Goal: Task Accomplishment & Management: Manage account settings

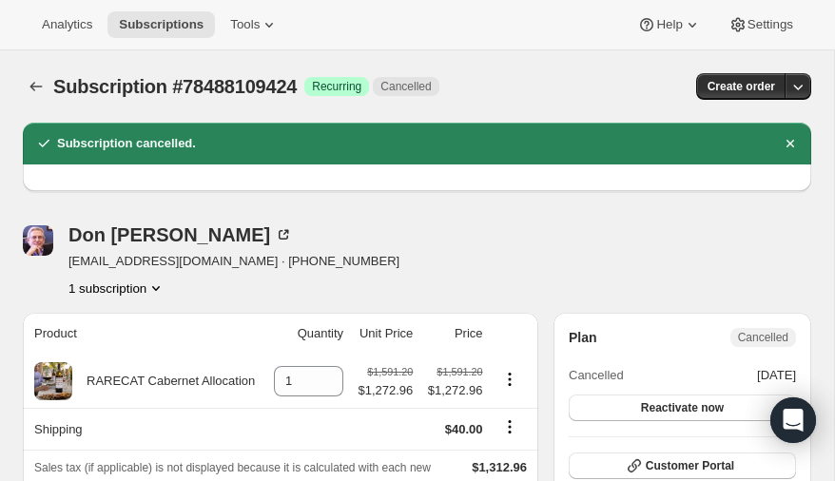
scroll to position [82, 0]
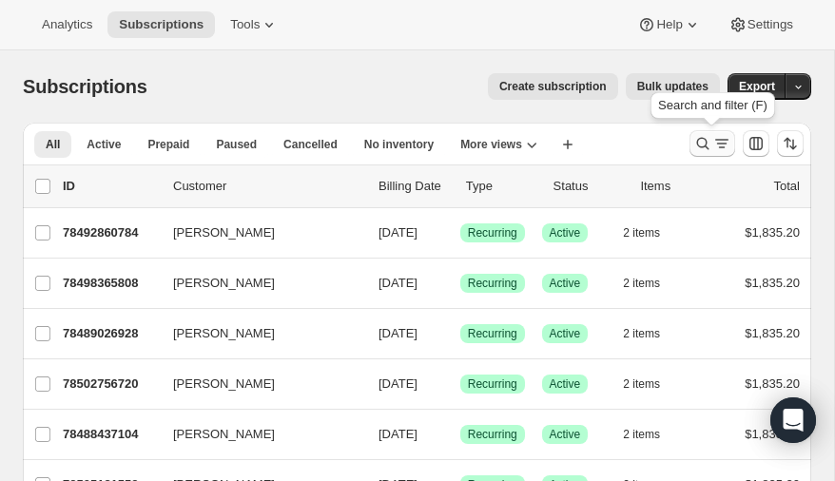
click at [701, 141] on icon "Search and filter results" at bounding box center [702, 143] width 19 height 19
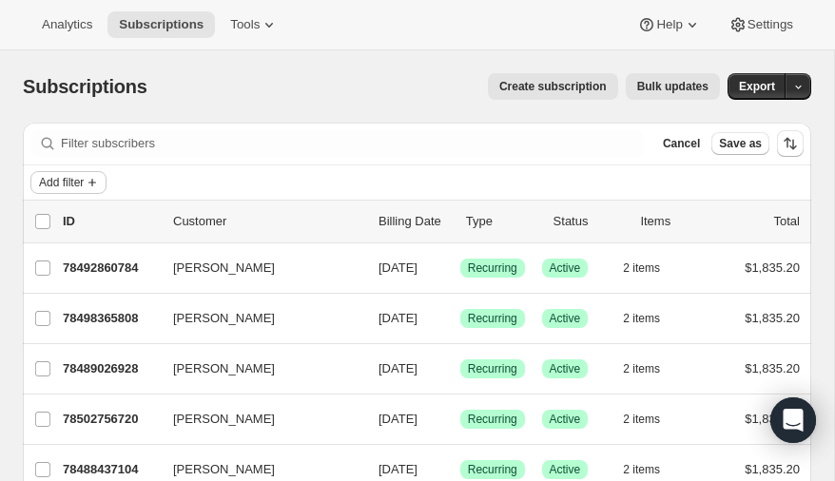
click at [88, 180] on icon "Add filter" at bounding box center [92, 182] width 15 height 15
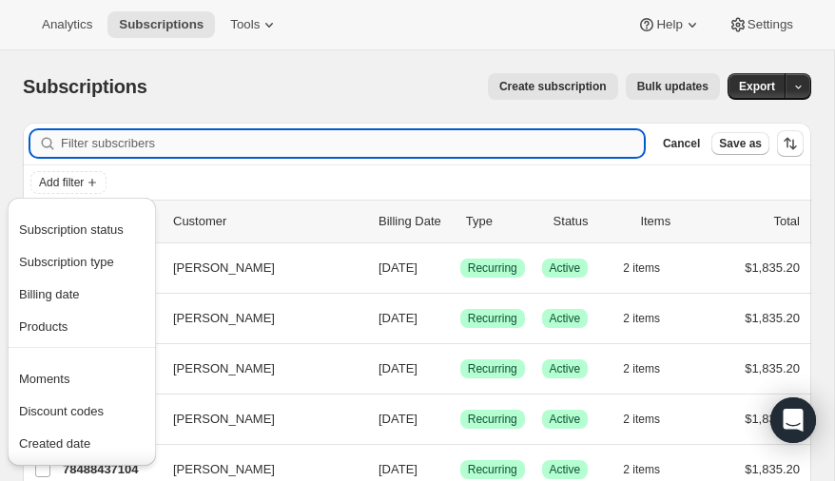
click at [89, 141] on input "Filter subscribers" at bounding box center [352, 143] width 583 height 27
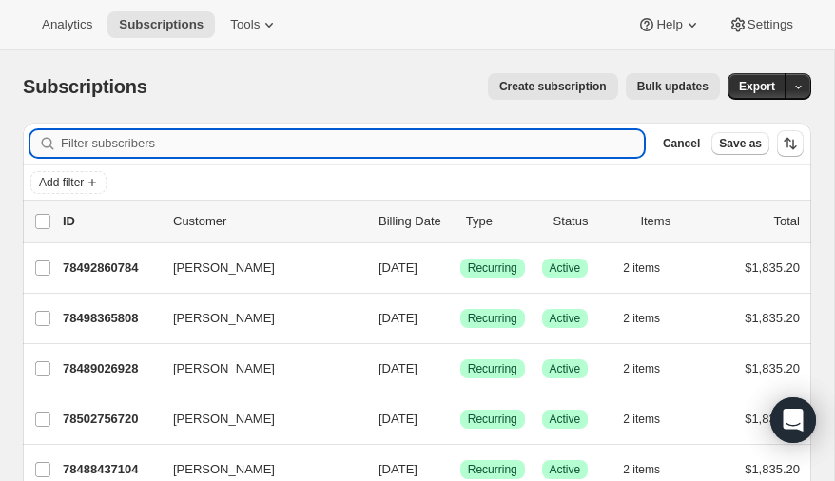
click at [89, 141] on input "Filter subscribers" at bounding box center [352, 143] width 583 height 27
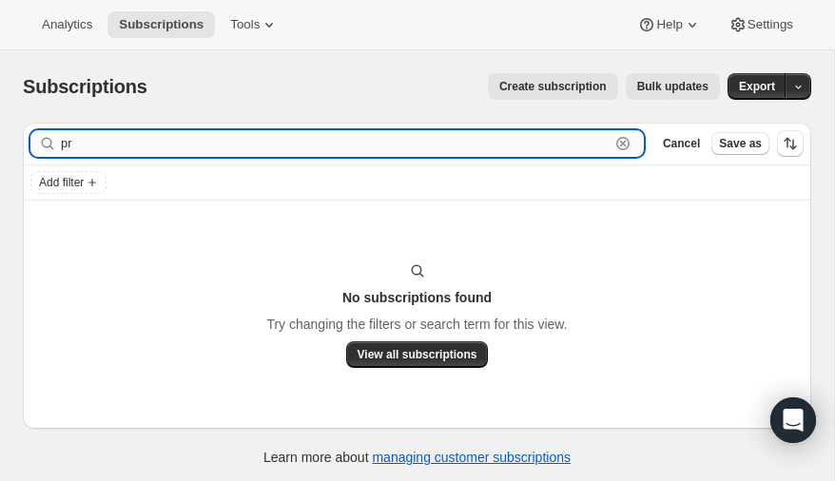
type input "p"
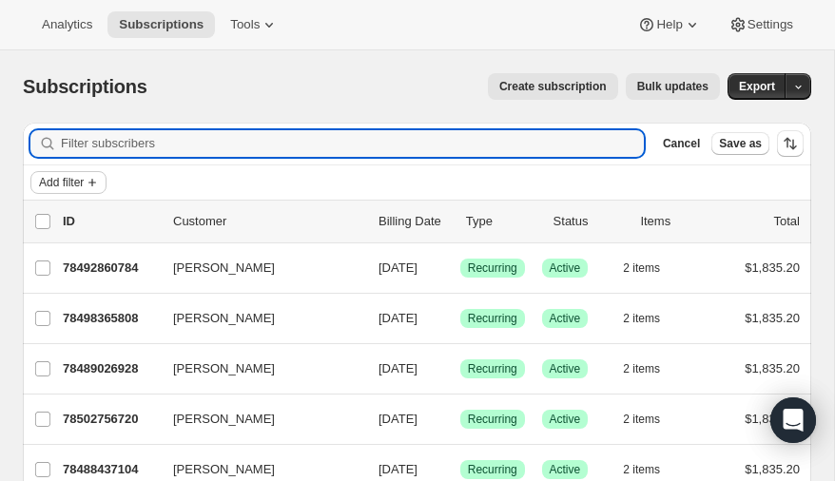
click at [68, 183] on span "Add filter" at bounding box center [61, 182] width 45 height 15
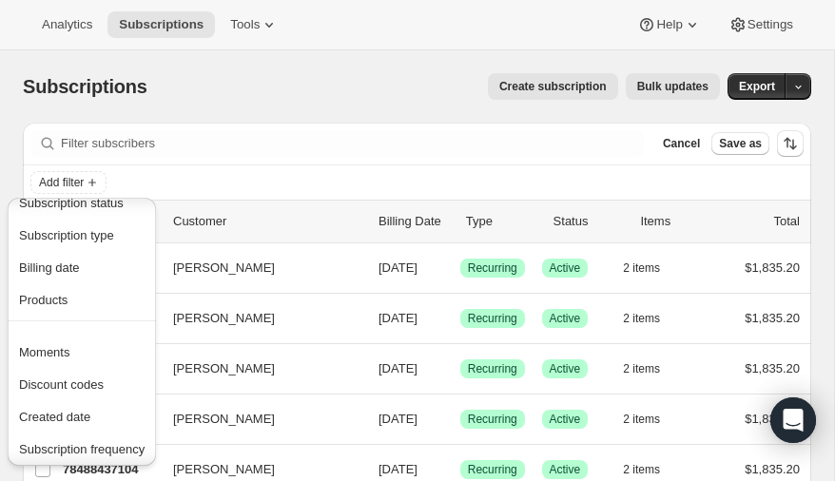
scroll to position [23, 0]
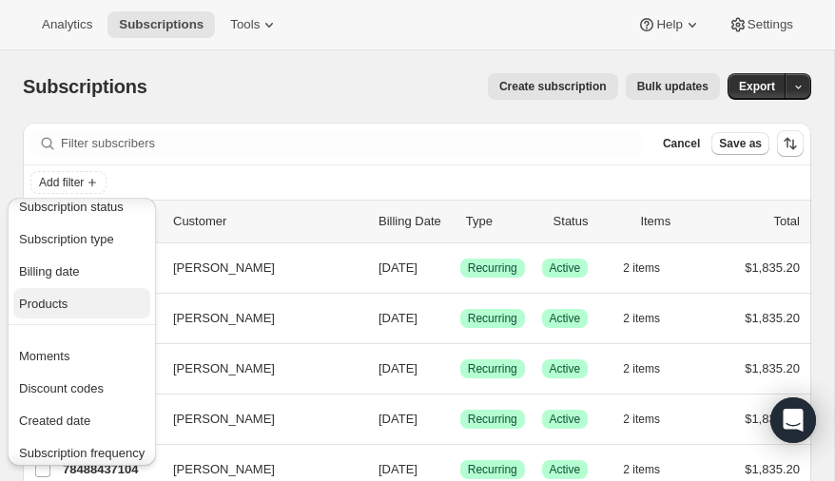
click at [62, 297] on span "Products" at bounding box center [43, 304] width 49 height 14
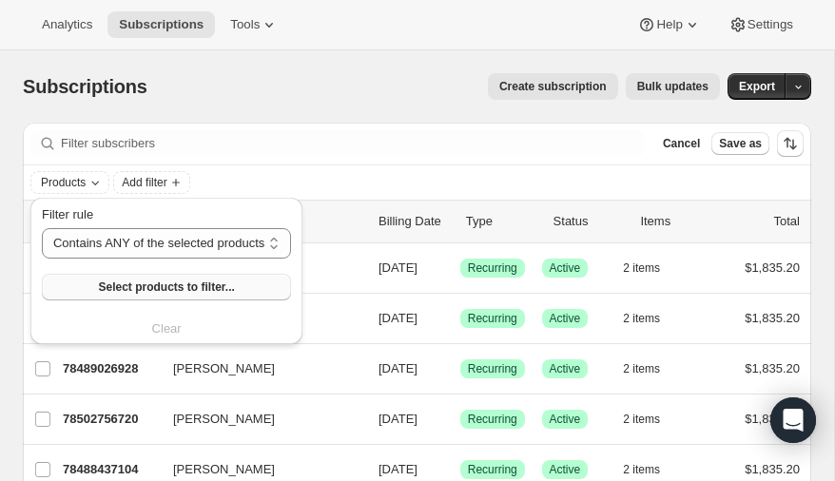
click at [157, 282] on span "Select products to filter..." at bounding box center [166, 287] width 136 height 15
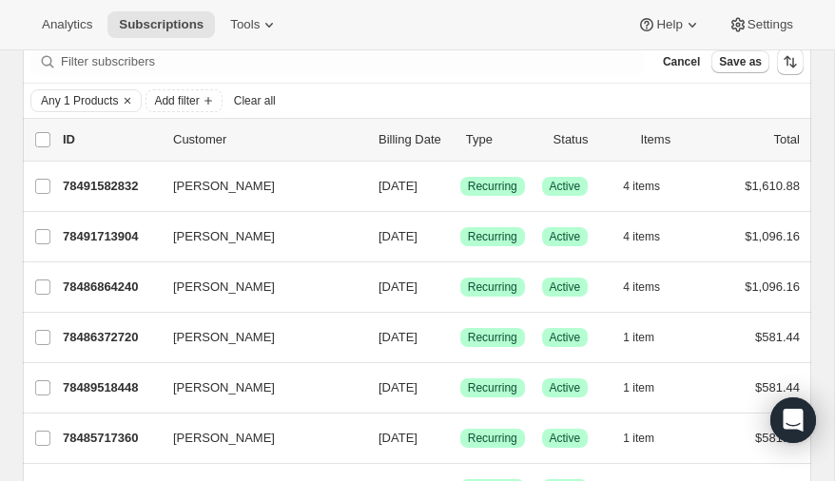
scroll to position [79, 0]
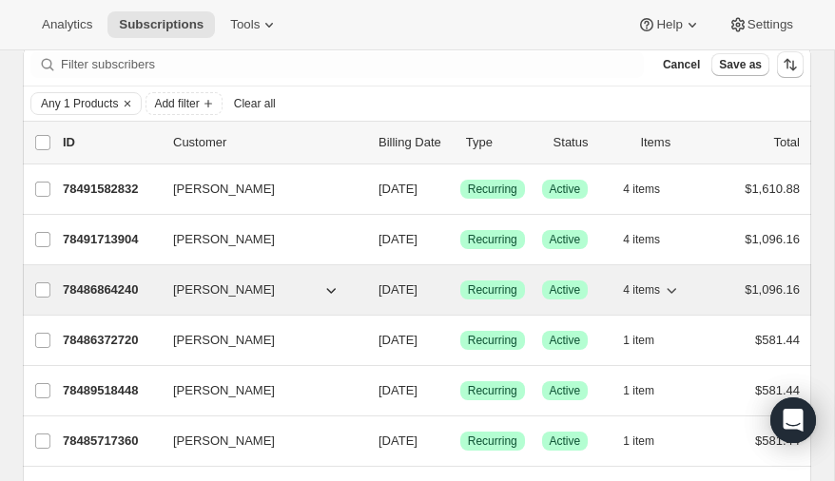
click at [101, 284] on p "78486864240" at bounding box center [110, 290] width 95 height 19
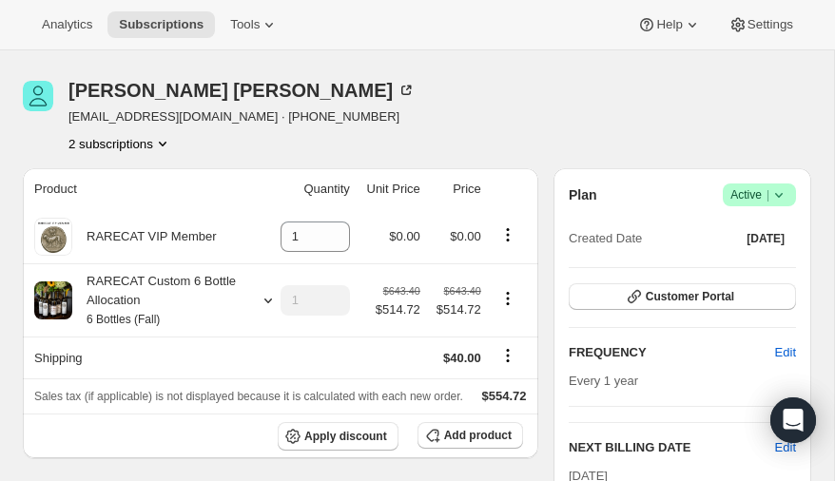
scroll to position [54, 0]
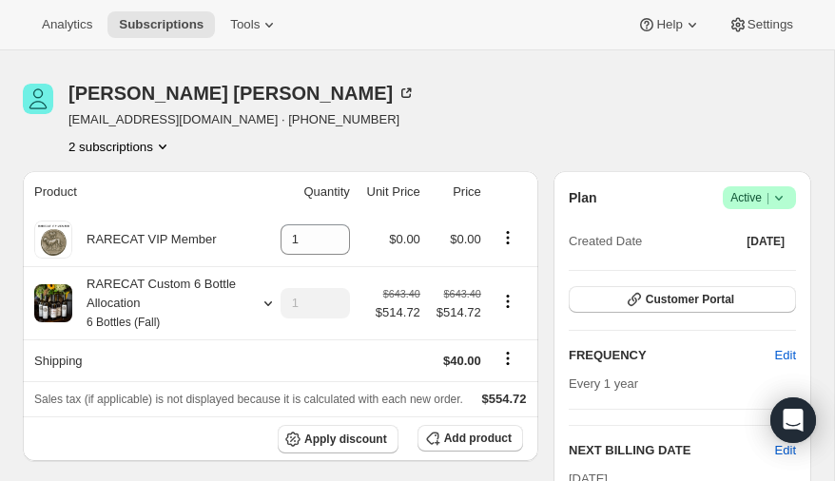
click at [167, 142] on icon "Product actions" at bounding box center [162, 146] width 19 height 19
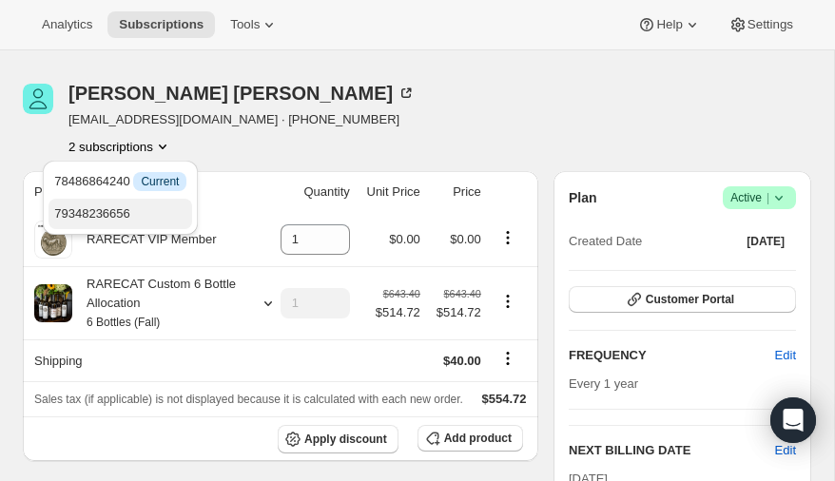
click at [123, 209] on span "79348236656" at bounding box center [92, 213] width 76 height 14
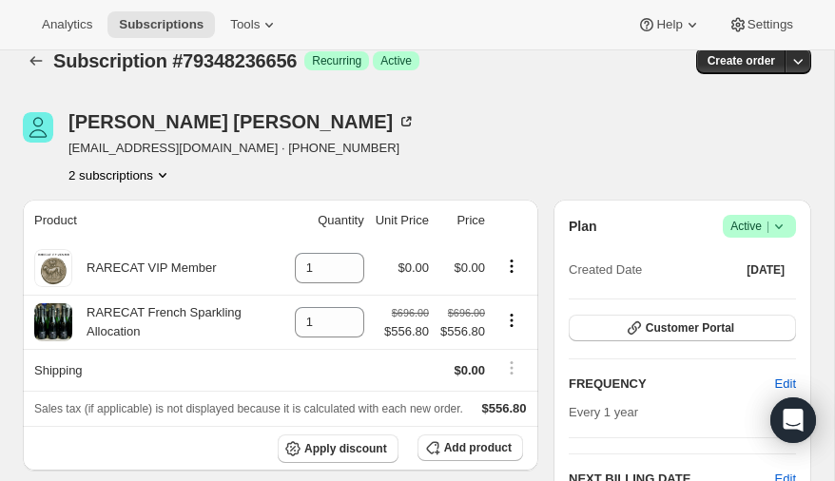
scroll to position [10, 0]
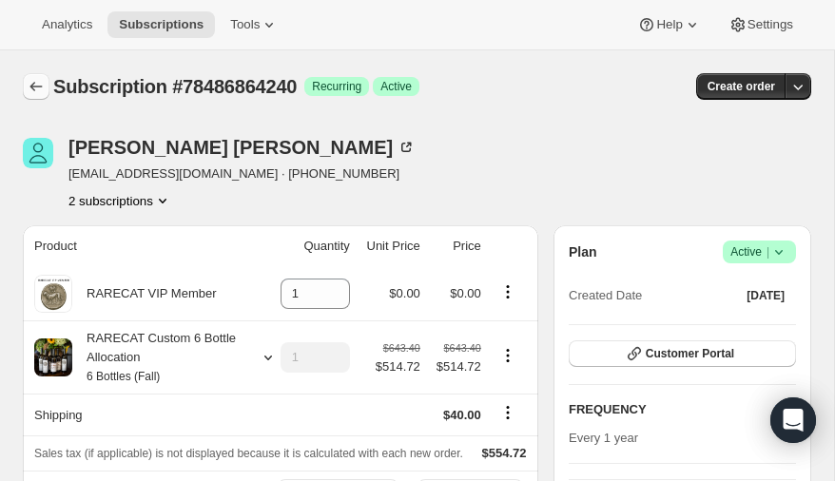
click at [33, 83] on icon "Subscriptions" at bounding box center [36, 86] width 19 height 19
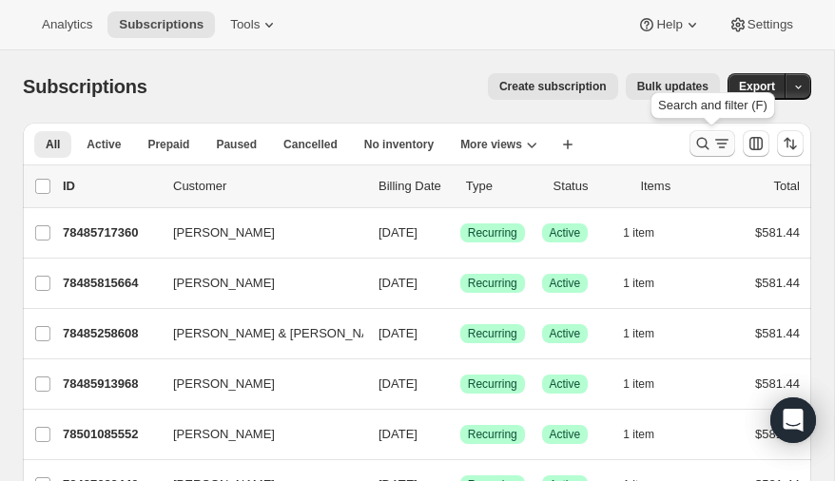
click at [702, 143] on icon "Search and filter results" at bounding box center [702, 143] width 19 height 19
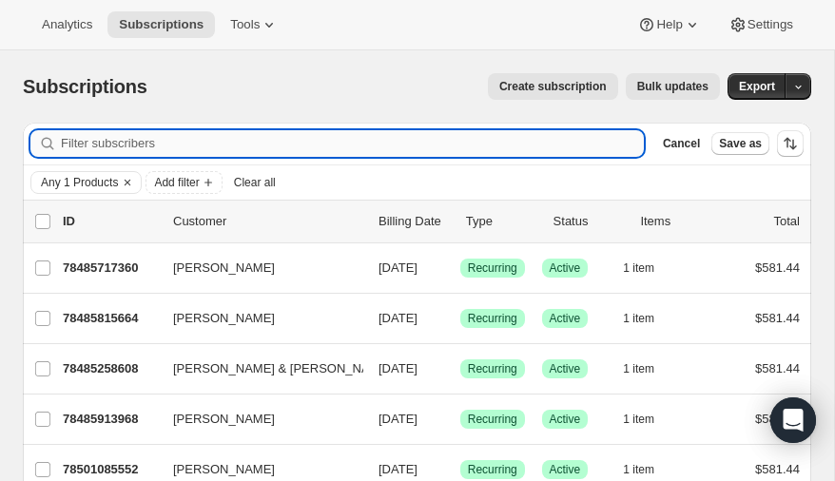
click at [291, 141] on input "Filter subscribers" at bounding box center [352, 143] width 583 height 27
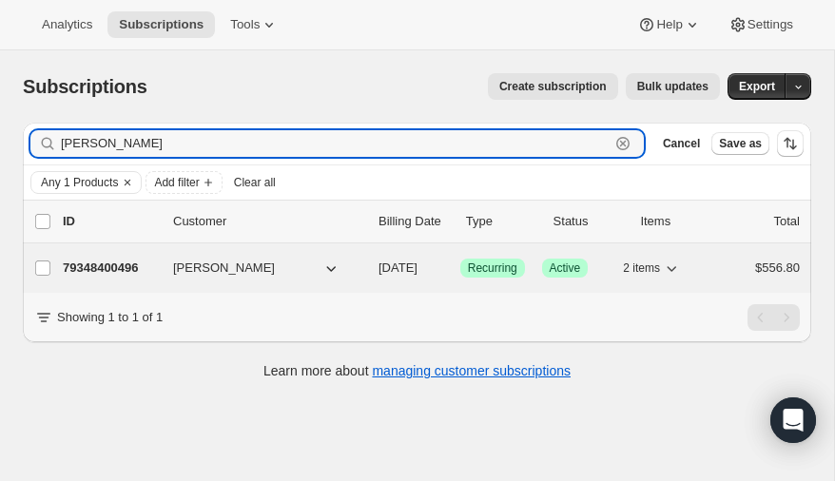
type input "shally fisher"
click at [120, 261] on p "79348400496" at bounding box center [110, 268] width 95 height 19
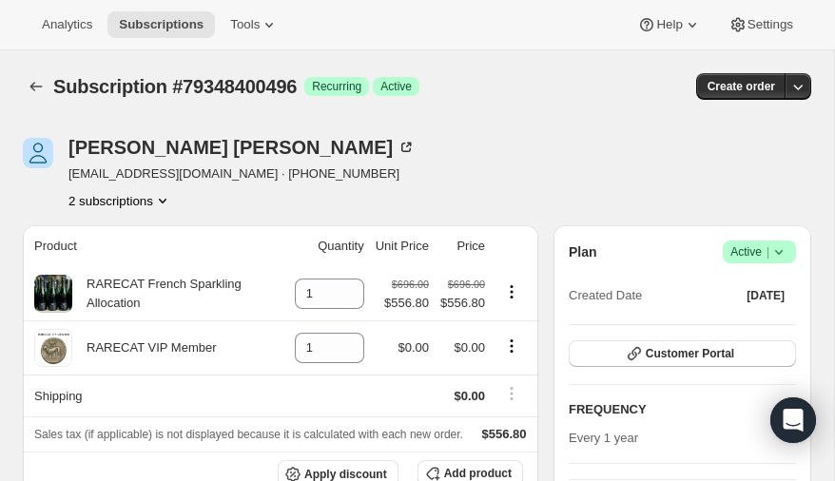
click at [164, 196] on icon "Product actions" at bounding box center [162, 200] width 19 height 19
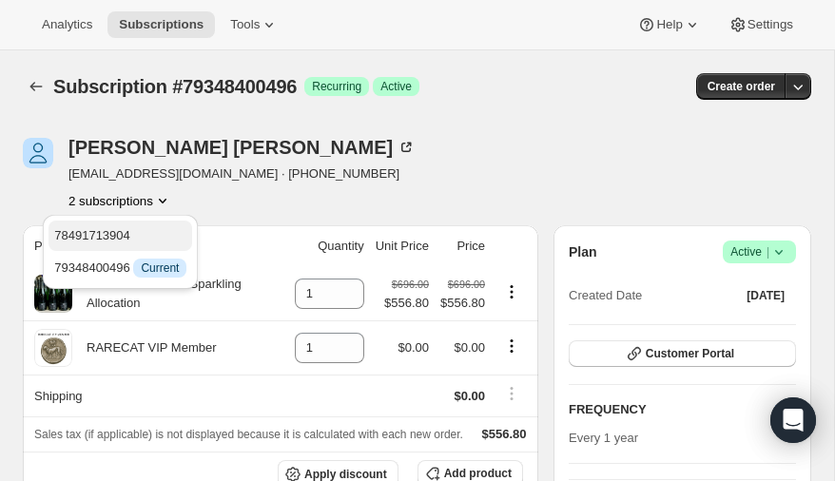
click at [104, 235] on span "78491713904" at bounding box center [92, 235] width 76 height 14
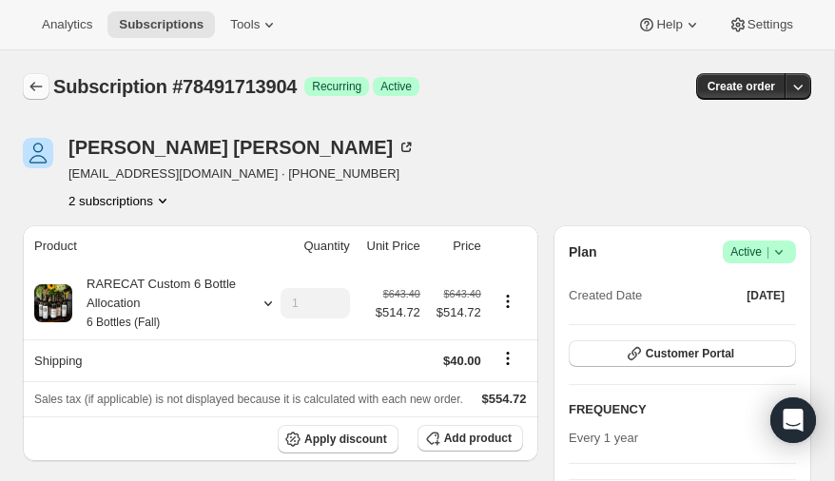
click at [36, 82] on icon "Subscriptions" at bounding box center [36, 86] width 19 height 19
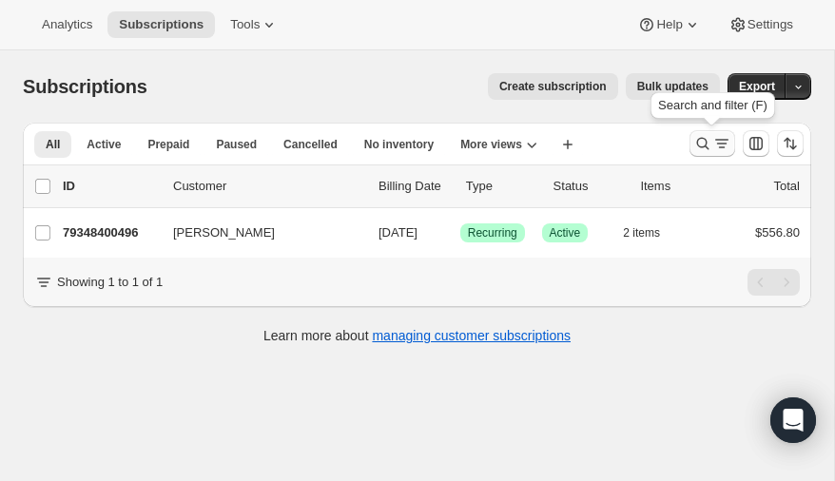
click at [700, 138] on icon "Search and filter results" at bounding box center [702, 143] width 19 height 19
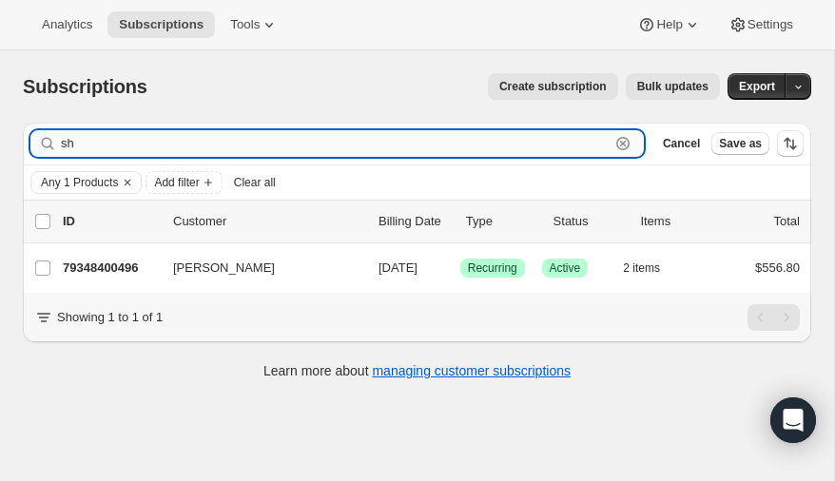
type input "s"
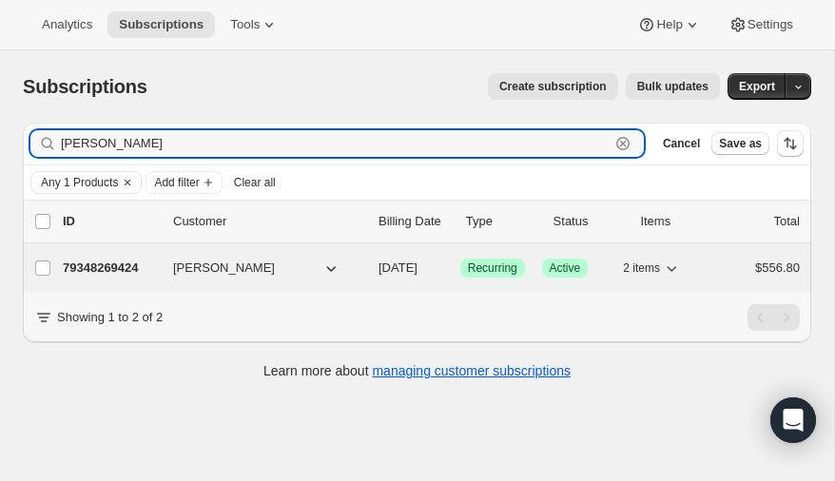
type input "lashawna"
click at [113, 263] on p "79348269424" at bounding box center [110, 268] width 95 height 19
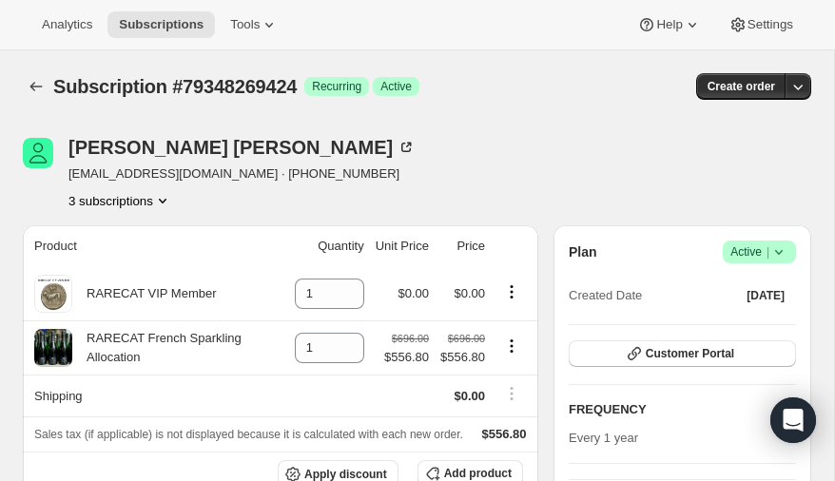
click at [164, 200] on icon "Product actions" at bounding box center [162, 200] width 19 height 19
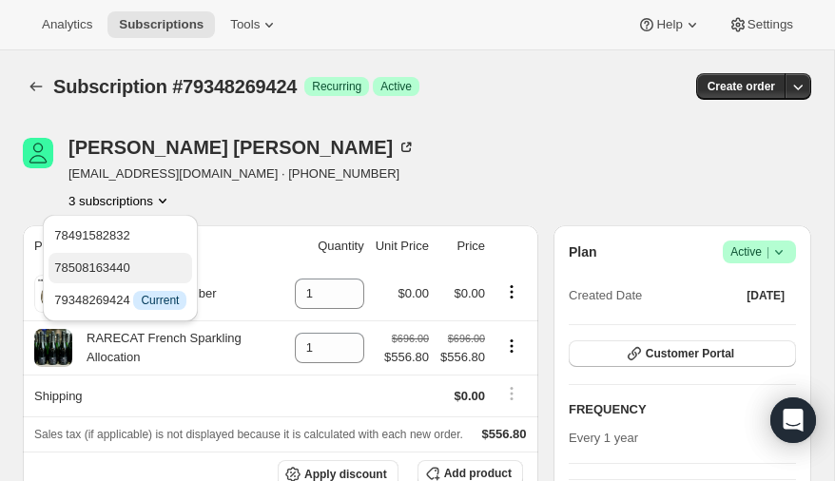
click at [121, 265] on span "78508163440" at bounding box center [92, 268] width 76 height 14
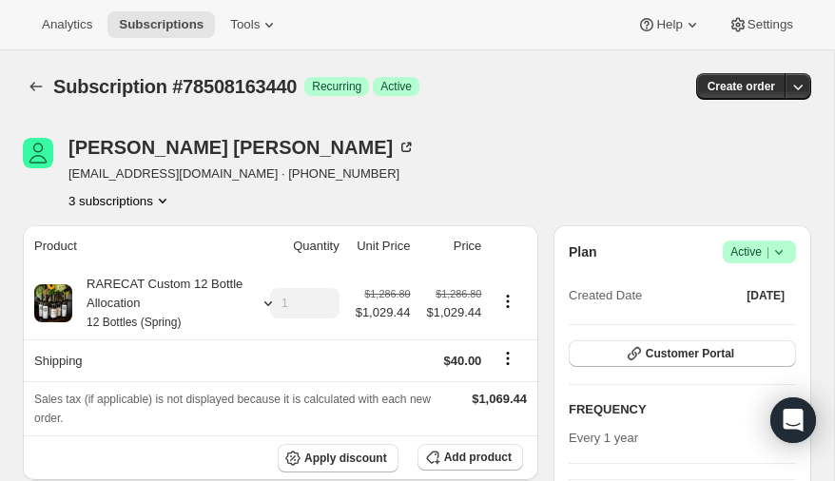
click at [164, 199] on icon "Product actions" at bounding box center [162, 200] width 19 height 19
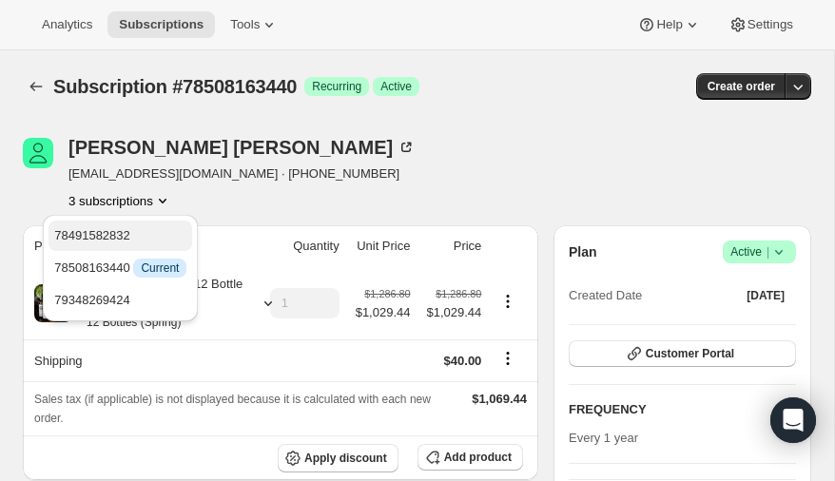
click at [116, 232] on span "78491582832" at bounding box center [92, 235] width 76 height 14
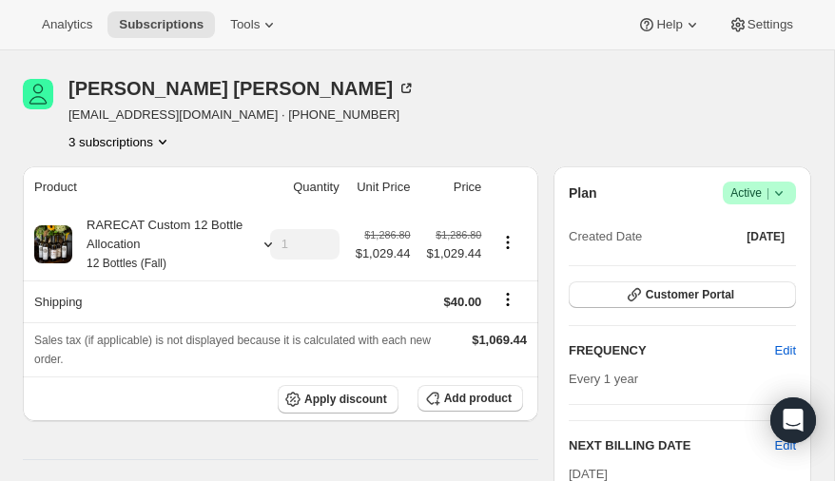
scroll to position [61, 0]
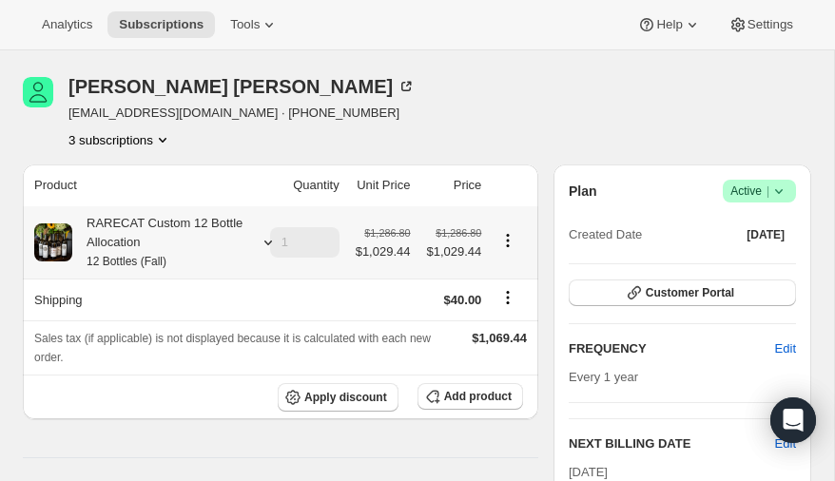
click at [265, 242] on icon at bounding box center [268, 243] width 8 height 5
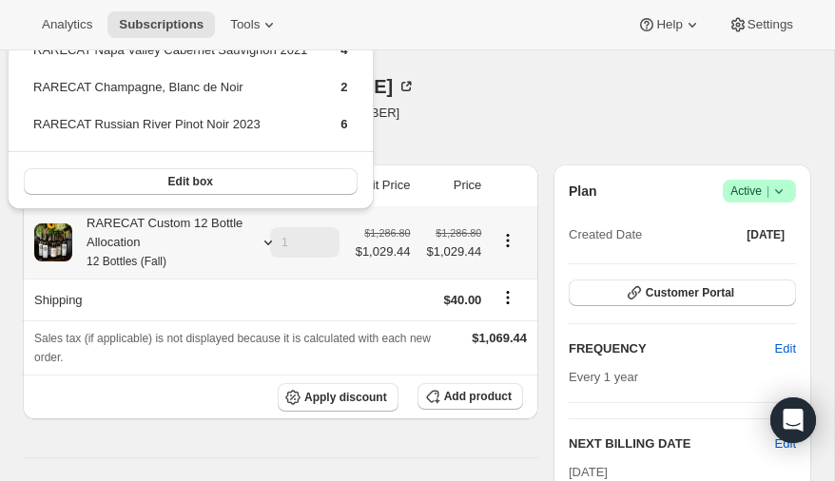
click at [265, 243] on icon at bounding box center [268, 242] width 19 height 19
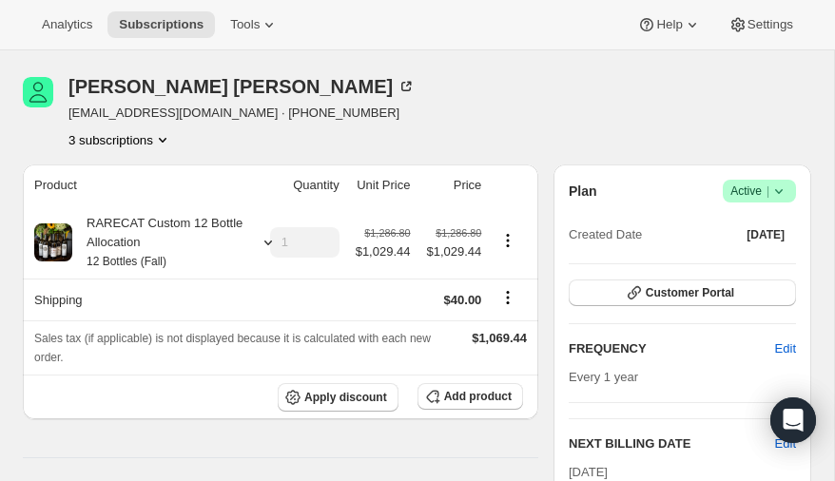
click at [167, 133] on icon "Product actions" at bounding box center [162, 139] width 19 height 19
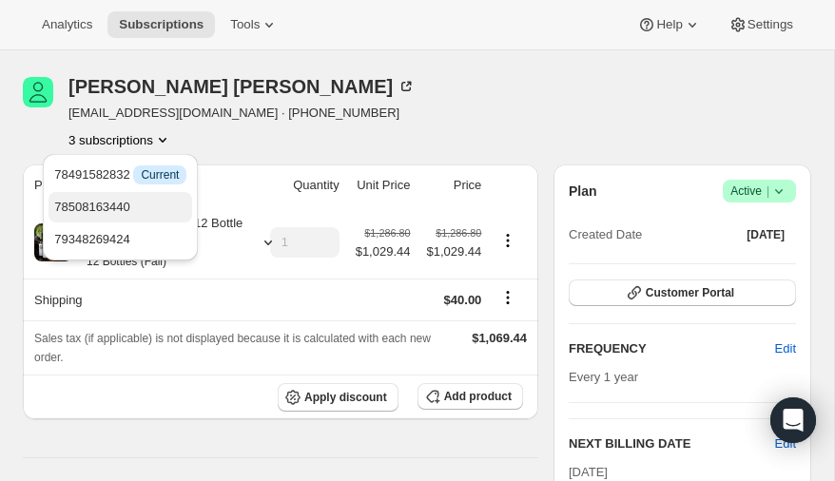
click at [112, 205] on span "78508163440" at bounding box center [92, 207] width 76 height 14
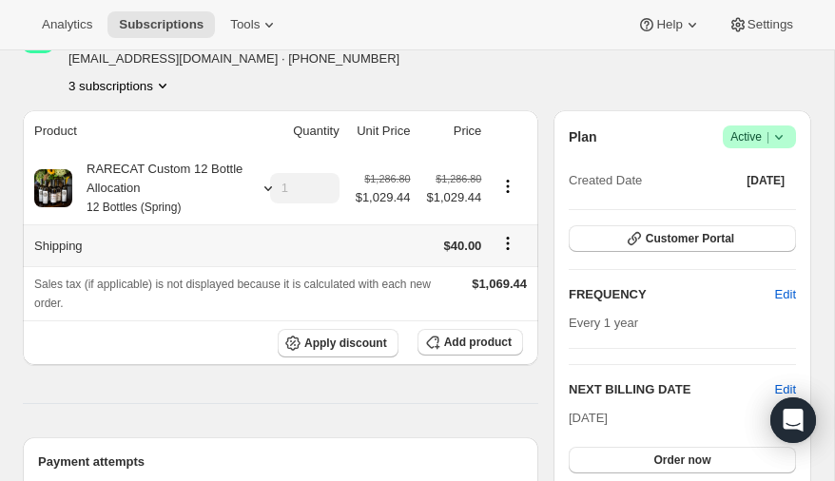
scroll to position [110, 0]
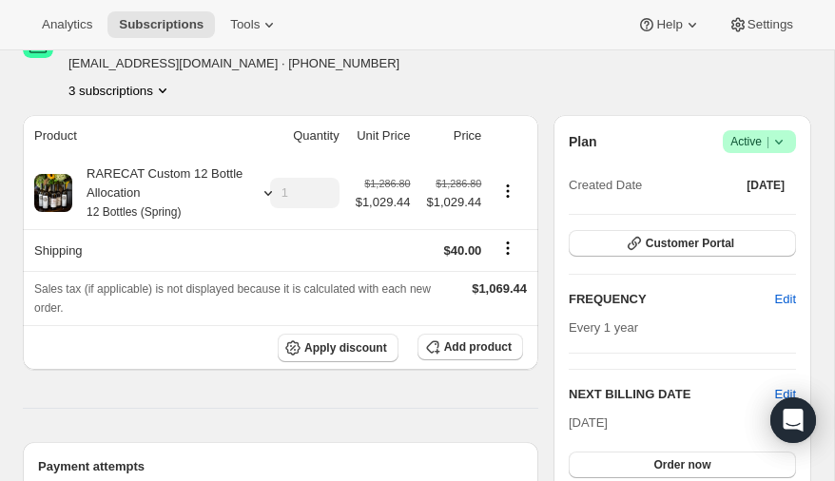
click at [164, 88] on icon "Product actions" at bounding box center [162, 90] width 19 height 19
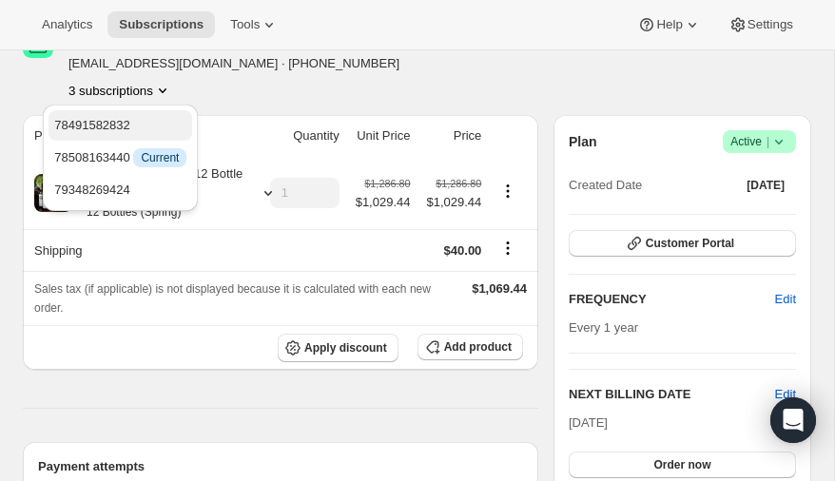
click at [114, 119] on span "78491582832" at bounding box center [92, 125] width 76 height 14
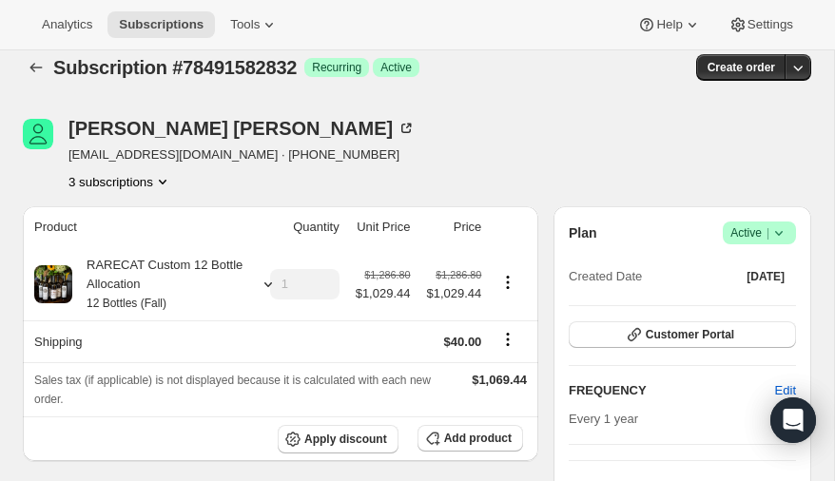
scroll to position [20, 0]
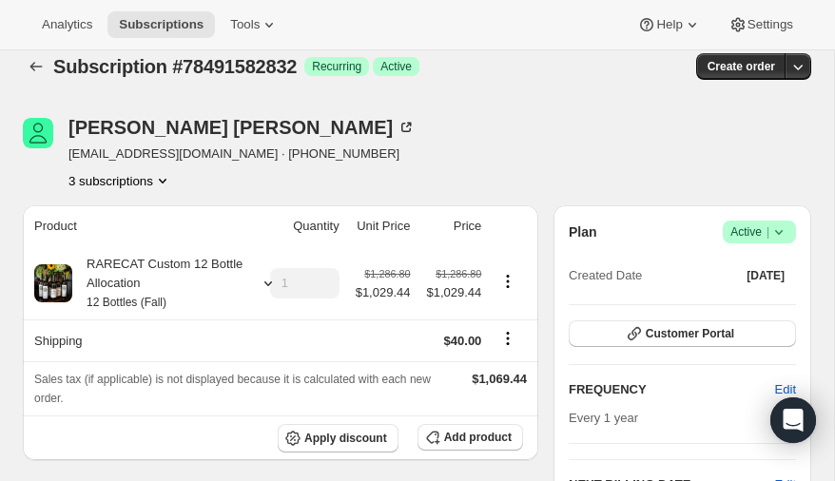
click at [171, 178] on icon "Product actions" at bounding box center [162, 180] width 19 height 19
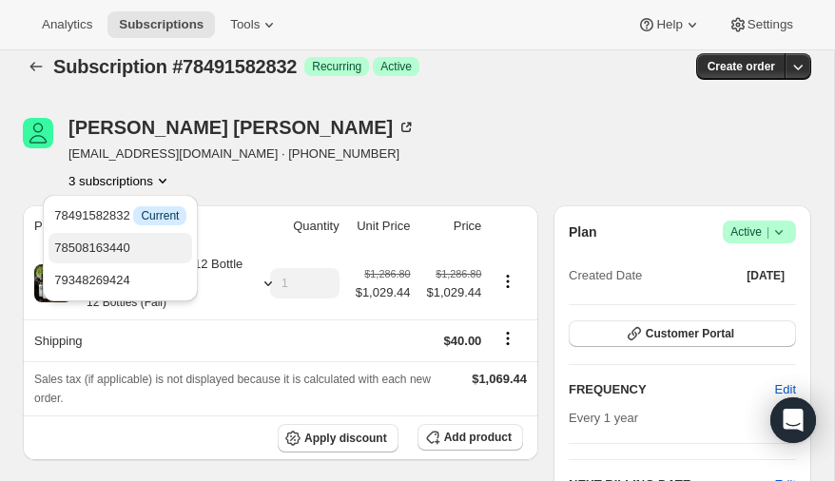
click at [109, 244] on span "78508163440" at bounding box center [92, 248] width 76 height 14
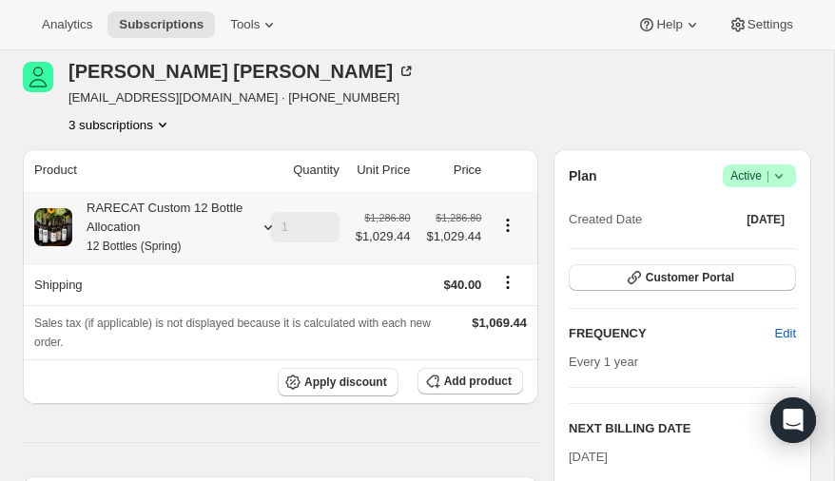
scroll to position [69, 0]
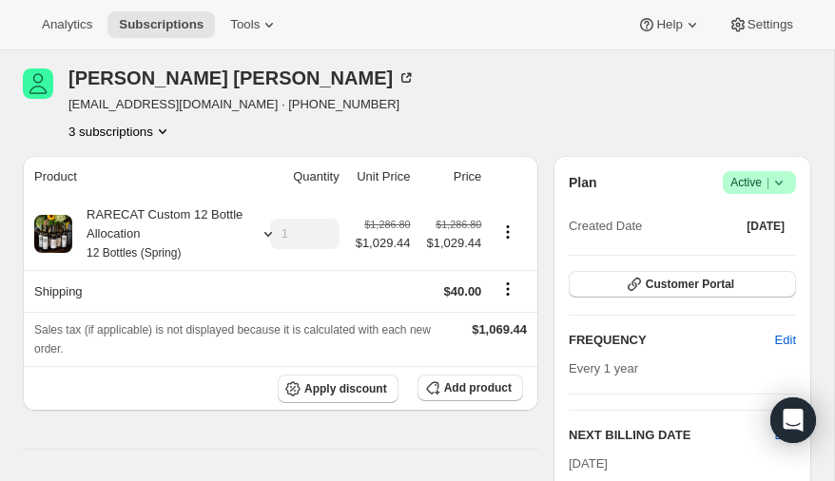
click at [167, 127] on icon "Product actions" at bounding box center [162, 131] width 19 height 19
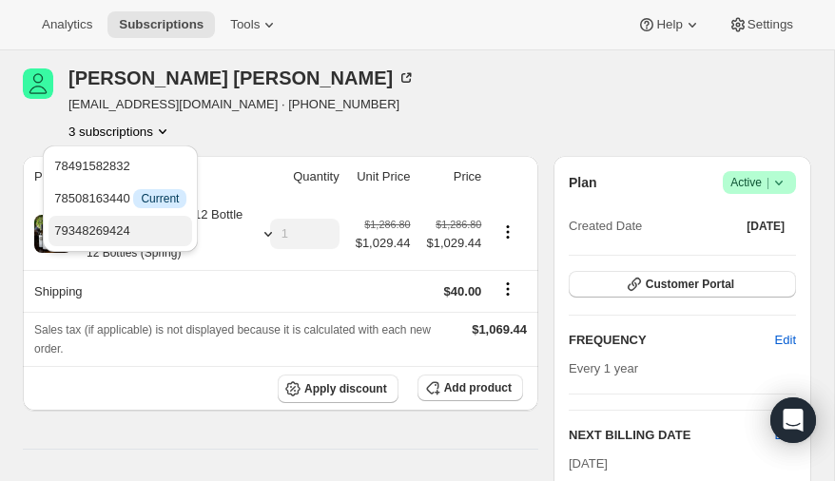
click at [129, 228] on span "79348269424" at bounding box center [92, 231] width 76 height 14
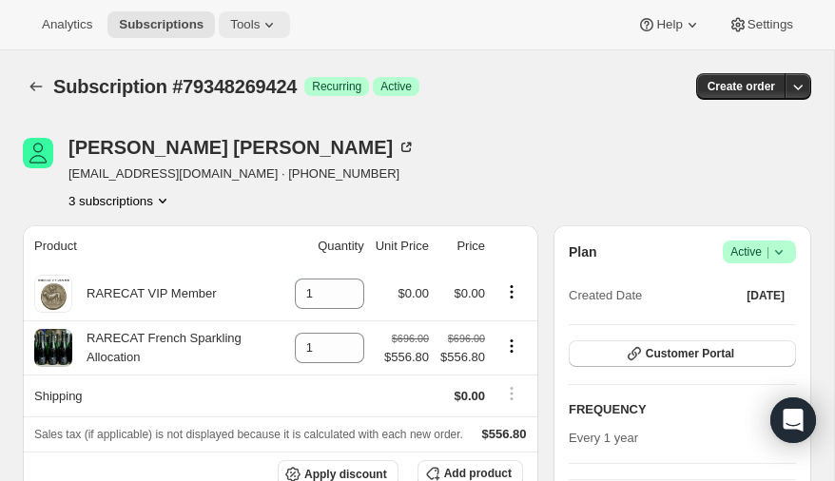
click at [246, 21] on span "Tools" at bounding box center [244, 24] width 29 height 15
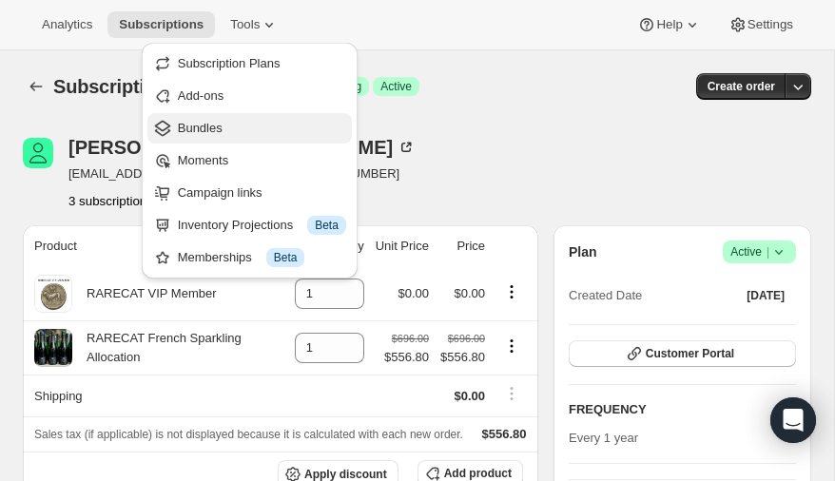
click at [201, 125] on span "Bundles" at bounding box center [200, 128] width 45 height 14
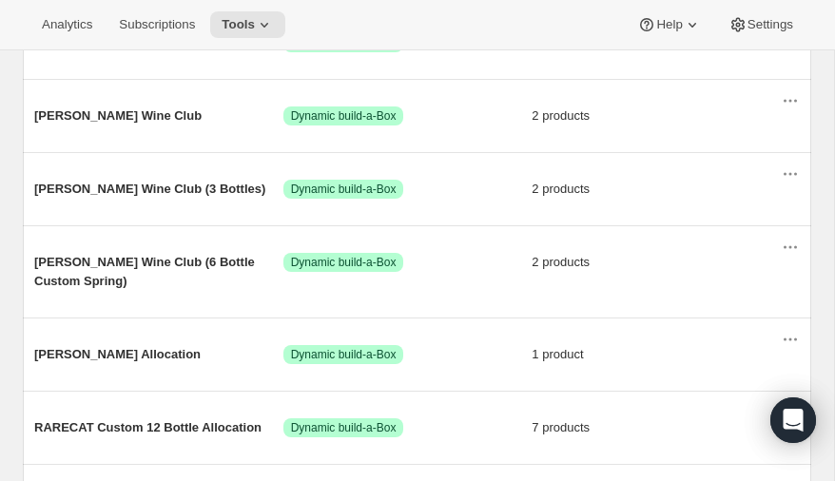
scroll to position [323, 0]
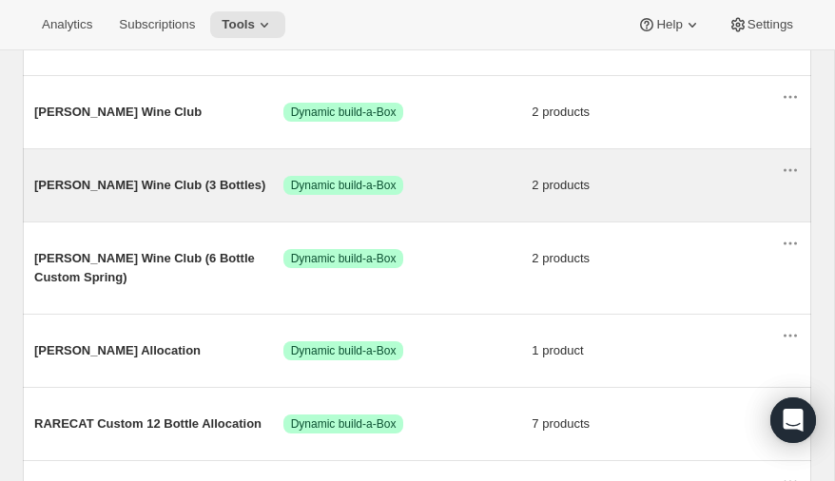
click at [110, 181] on span "Audrey Wine Club (3 Bottles)" at bounding box center [158, 185] width 249 height 19
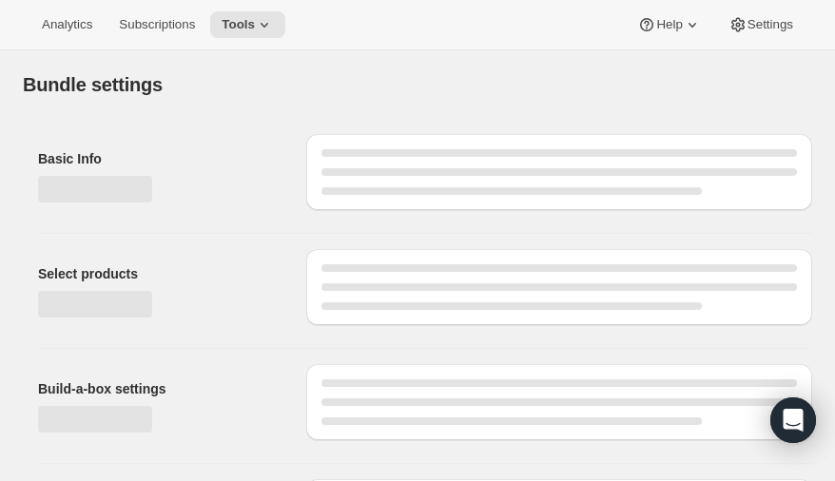
type input "Audrey Wine Club (3 Bottles)"
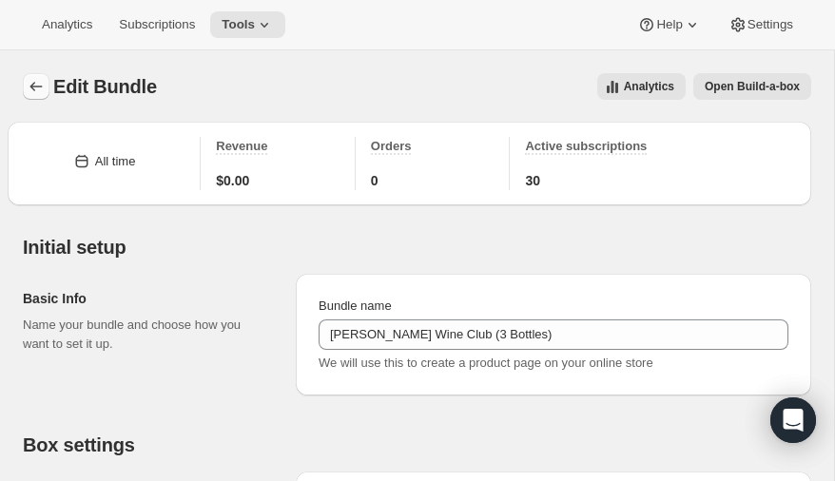
click at [30, 85] on icon "Bundles" at bounding box center [36, 86] width 19 height 19
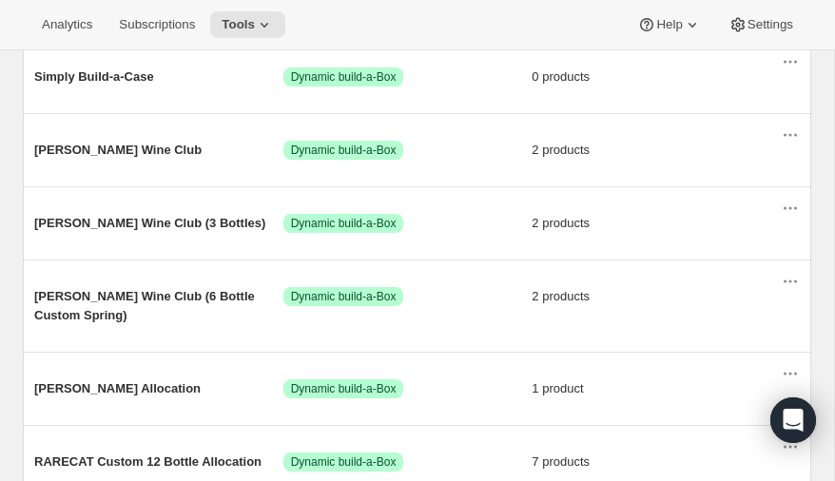
scroll to position [294, 0]
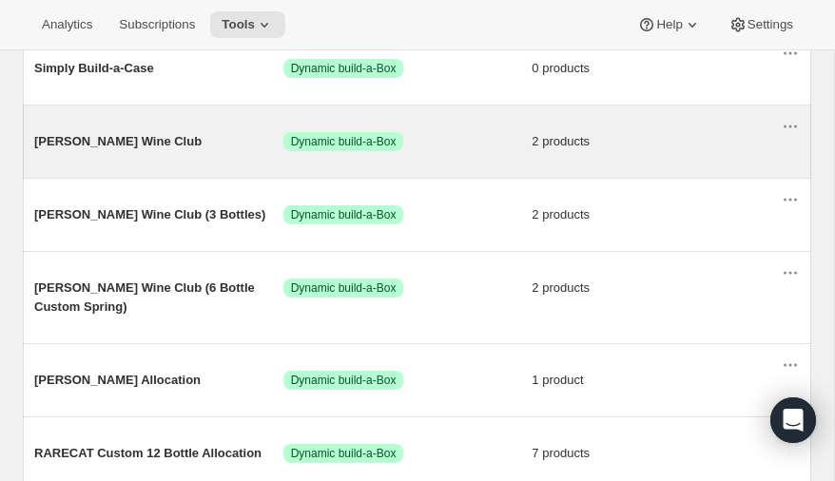
click at [114, 139] on span "Audrey Wine Club" at bounding box center [158, 141] width 249 height 19
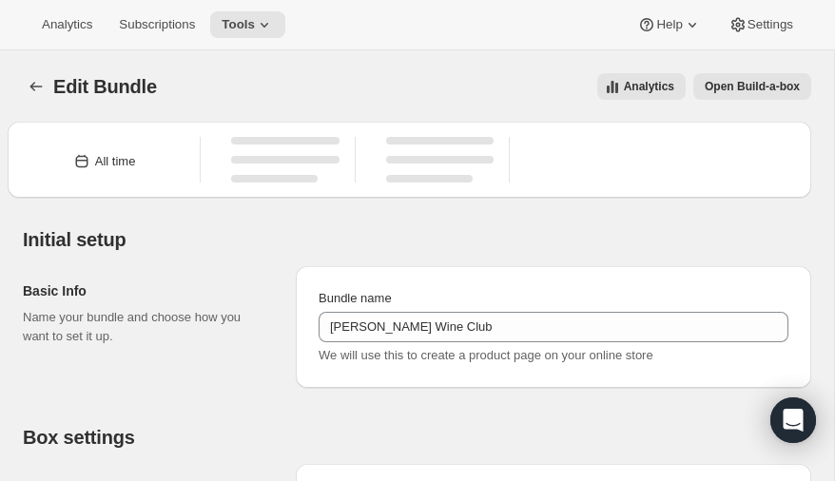
type input "Audrey Wine Club"
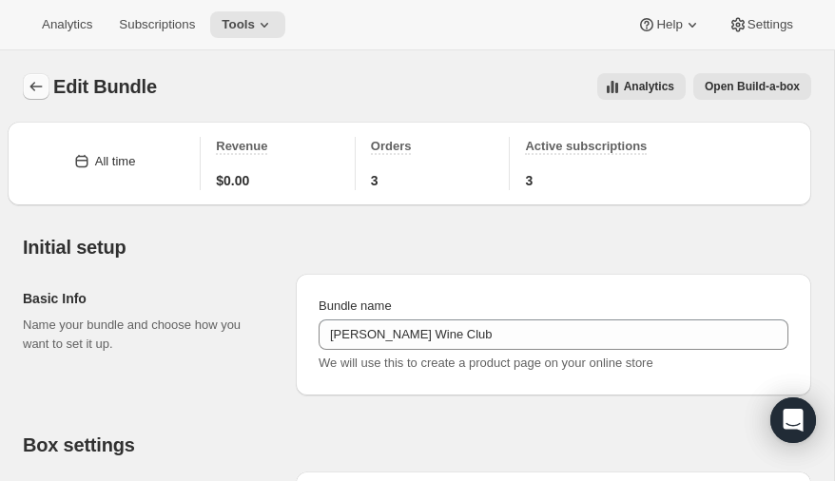
click at [35, 79] on icon "Bundles" at bounding box center [36, 86] width 19 height 19
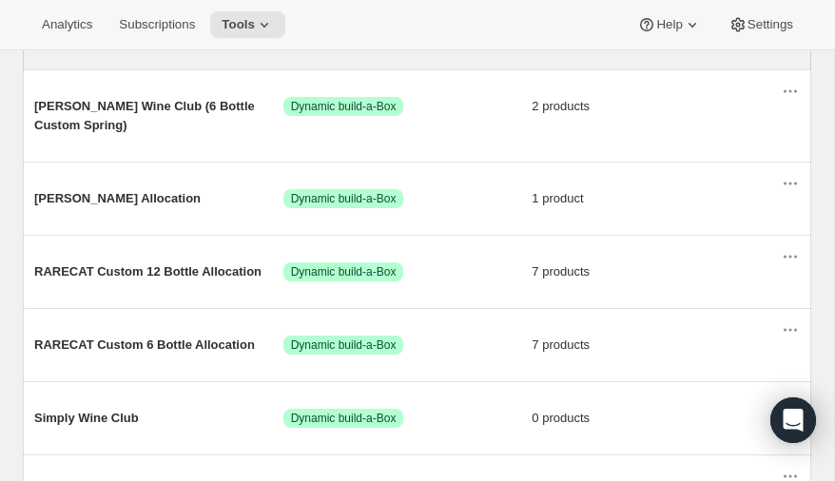
scroll to position [481, 0]
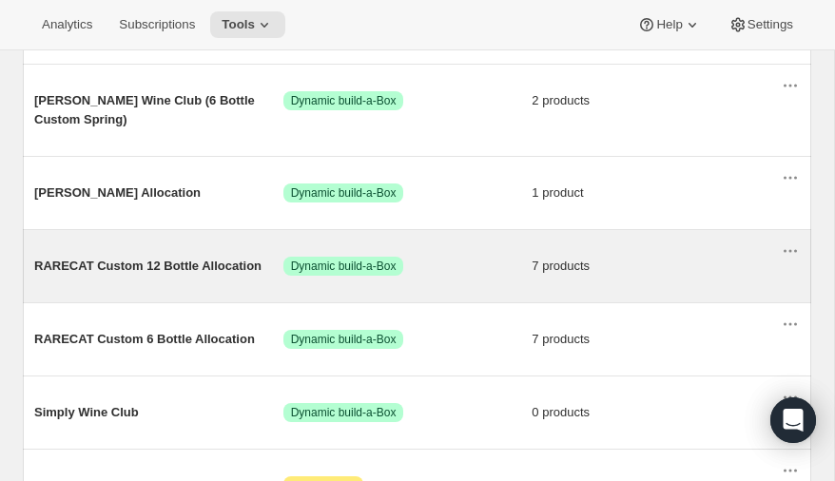
click at [170, 257] on span "RARECAT Custom 12 Bottle Allocation" at bounding box center [158, 266] width 249 height 19
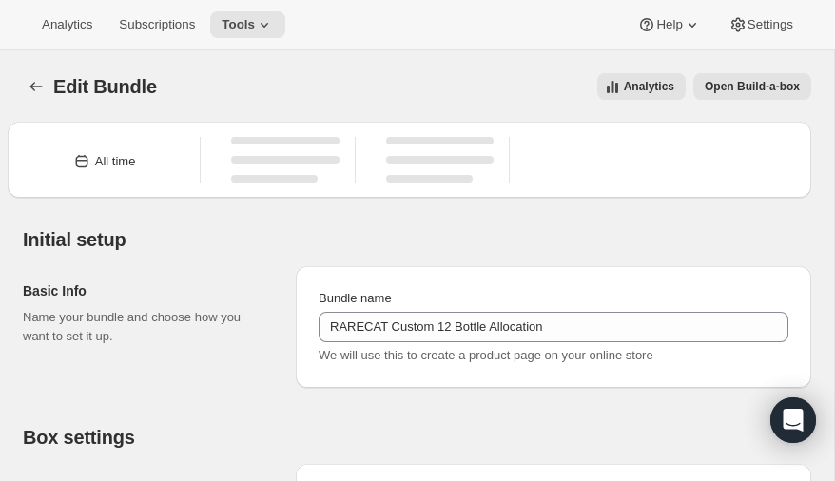
type input "RARECAT Custom 12 Bottle Allocation"
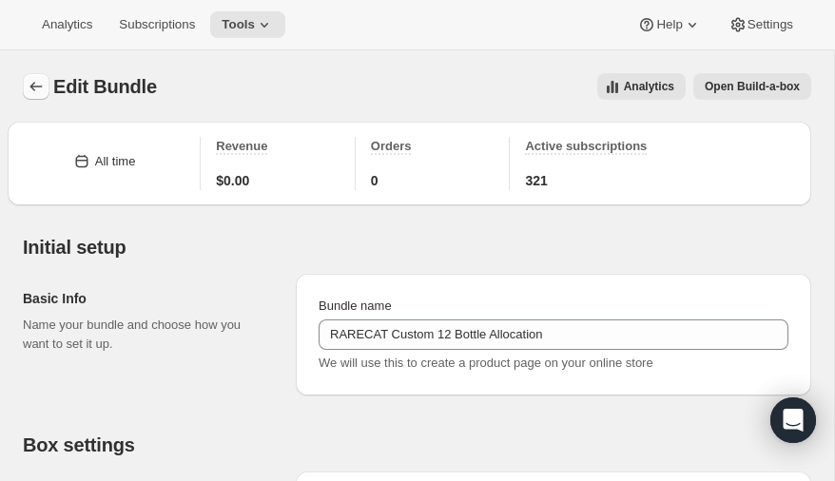
click at [33, 81] on icon "Bundles" at bounding box center [36, 86] width 19 height 19
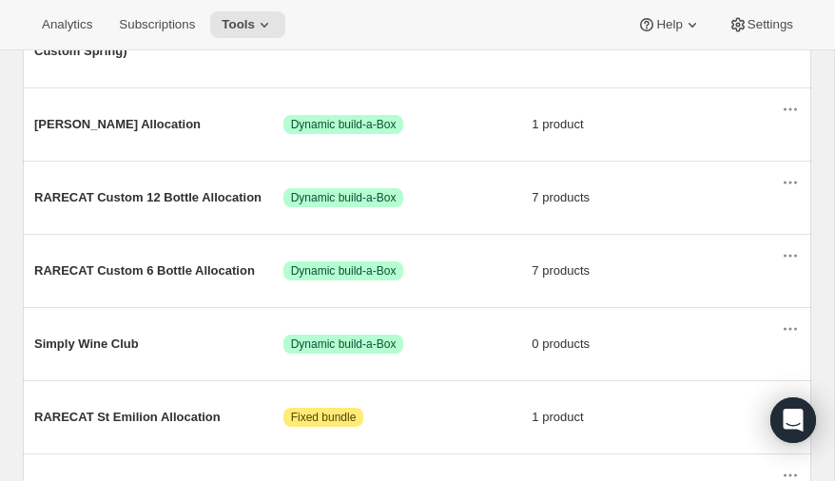
scroll to position [548, 0]
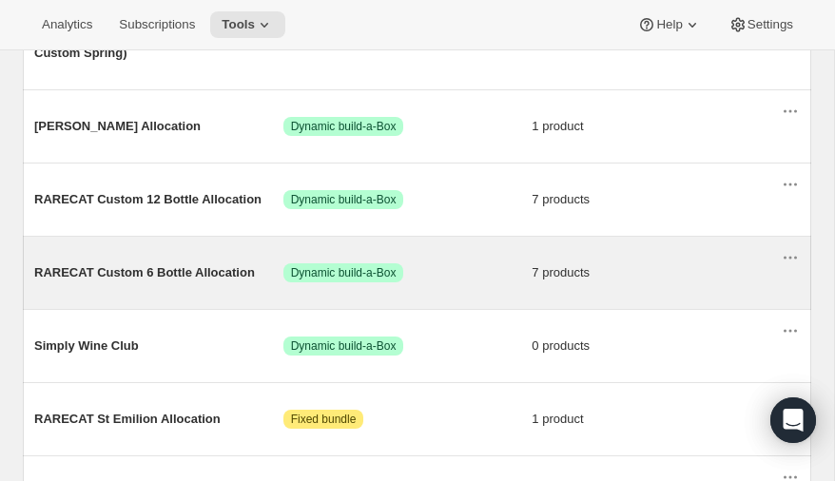
click at [116, 263] on span "RARECAT Custom 6 Bottle Allocation" at bounding box center [158, 272] width 249 height 19
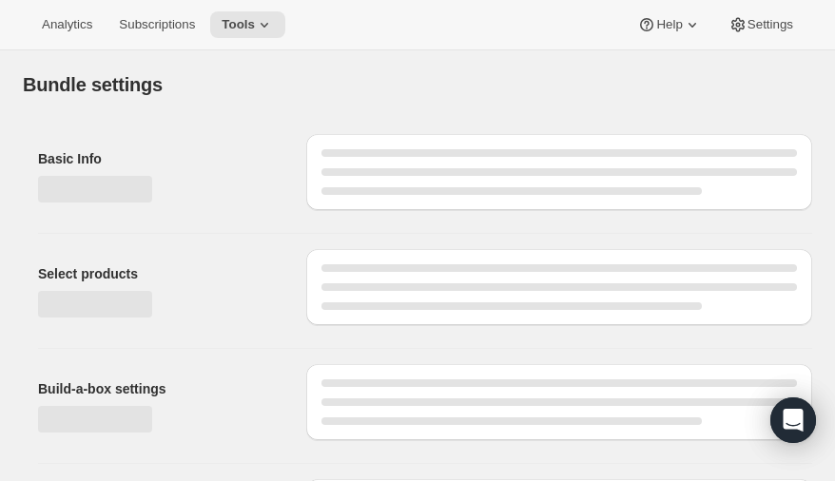
type input "RARECAT Custom 6 Bottle Allocation"
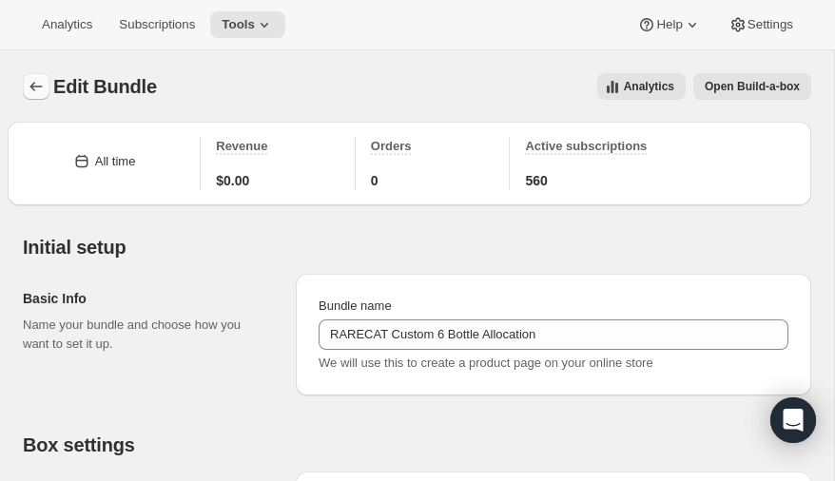
click at [35, 84] on icon "Bundles" at bounding box center [36, 86] width 19 height 19
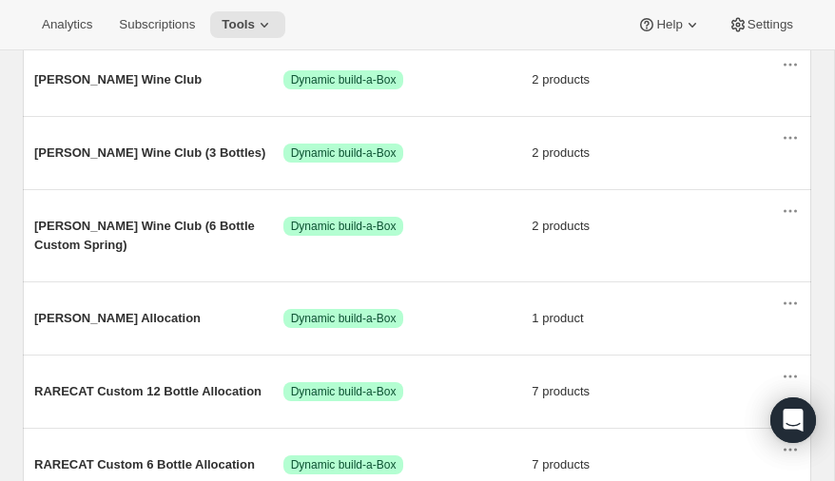
scroll to position [359, 0]
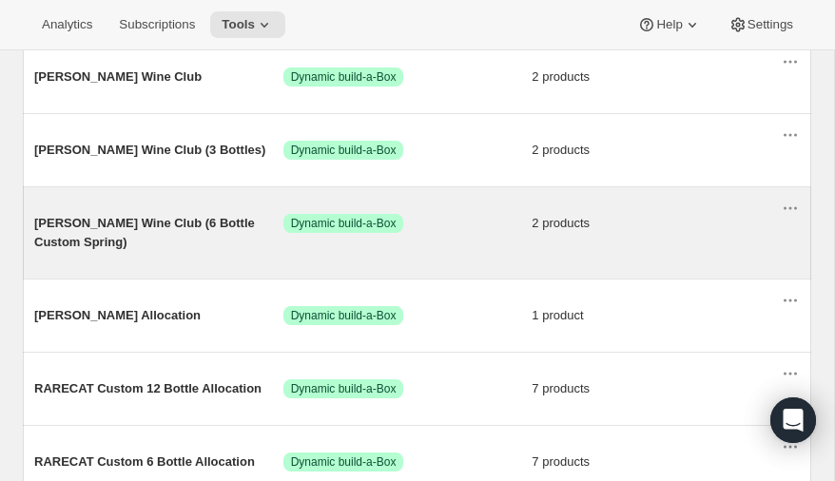
click at [85, 218] on span "Audrey Wine Club (6 Bottle Custom Spring)" at bounding box center [158, 233] width 249 height 38
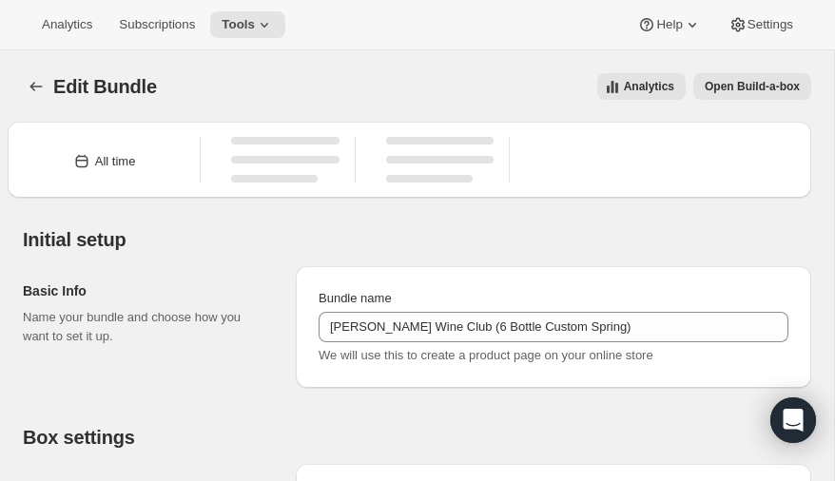
type input "Audrey Wine Club (6 Bottle Custom Spring)"
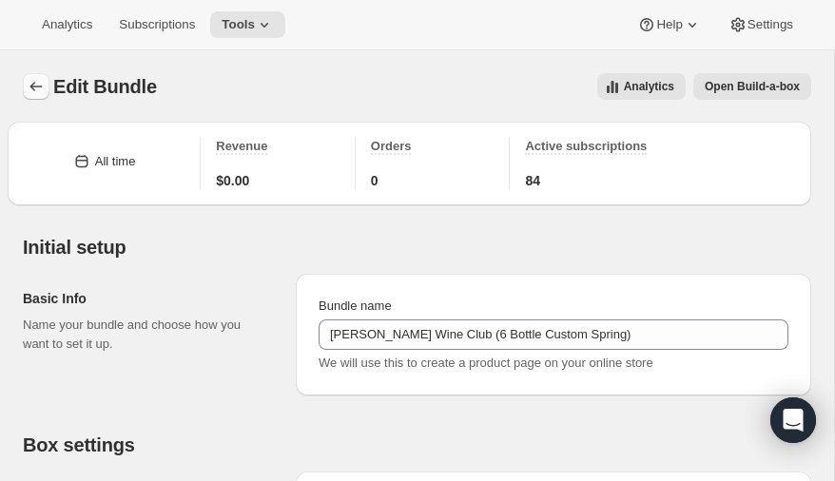
click at [34, 79] on icon "Bundles" at bounding box center [36, 86] width 19 height 19
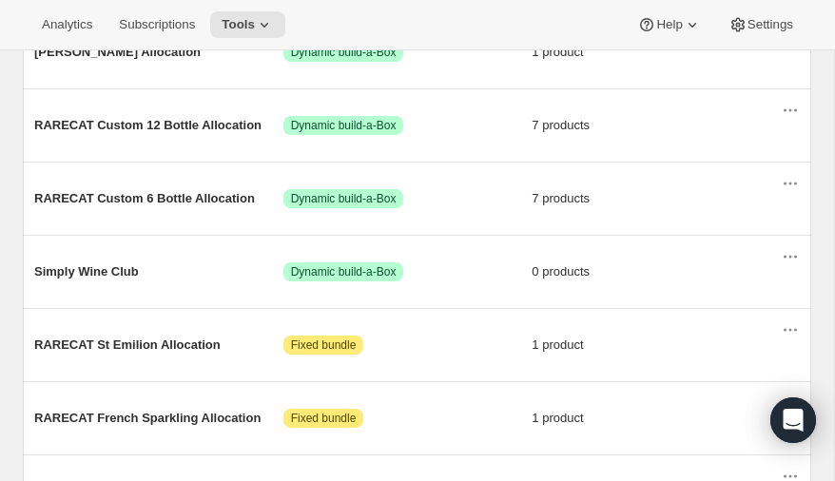
scroll to position [630, 0]
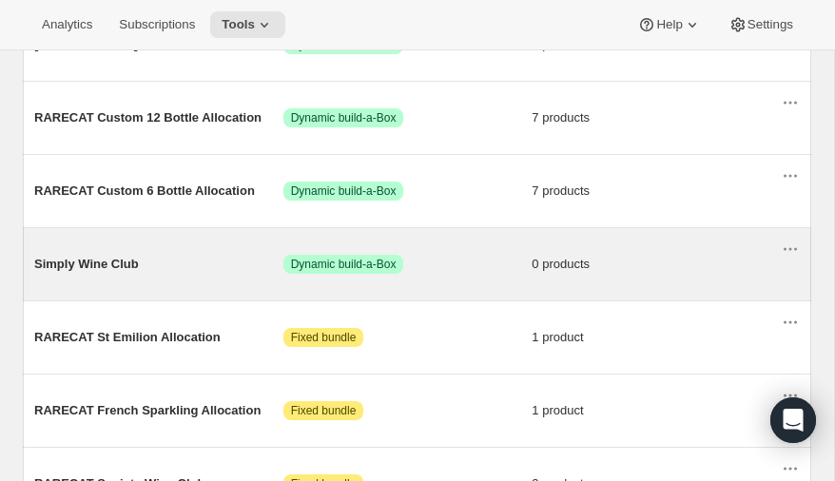
click at [83, 255] on span "Simply Wine Club" at bounding box center [158, 264] width 249 height 19
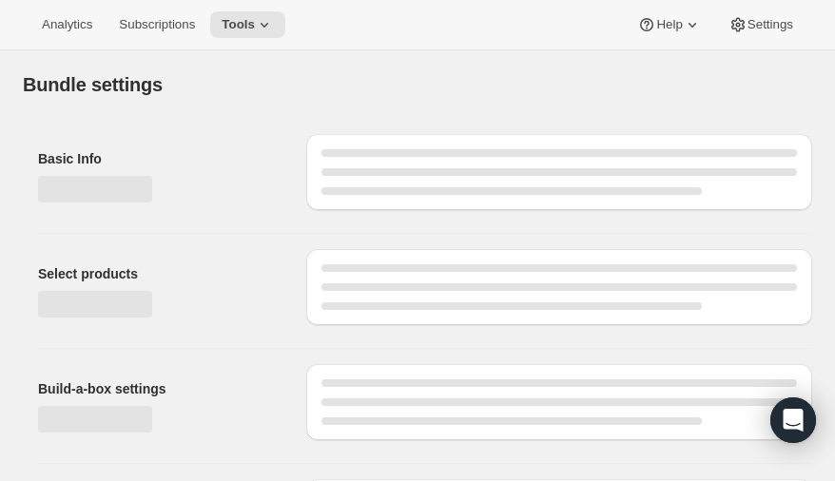
type input "Simply Wine Club"
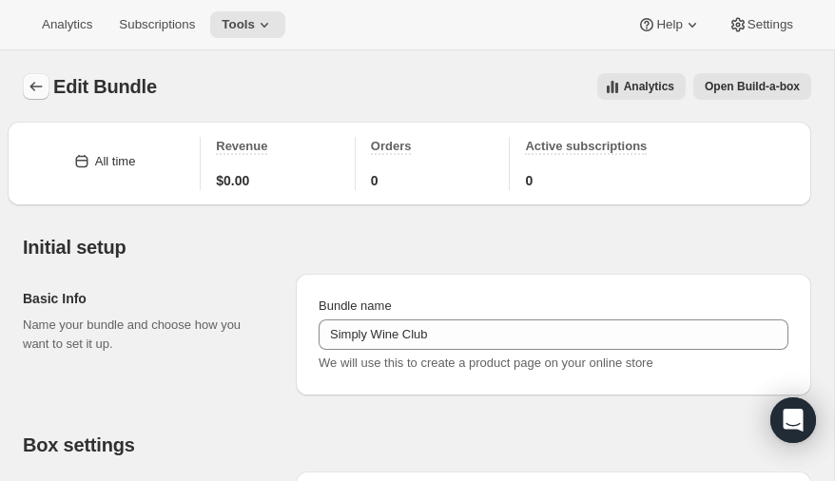
click at [36, 83] on icon "Bundles" at bounding box center [36, 86] width 19 height 19
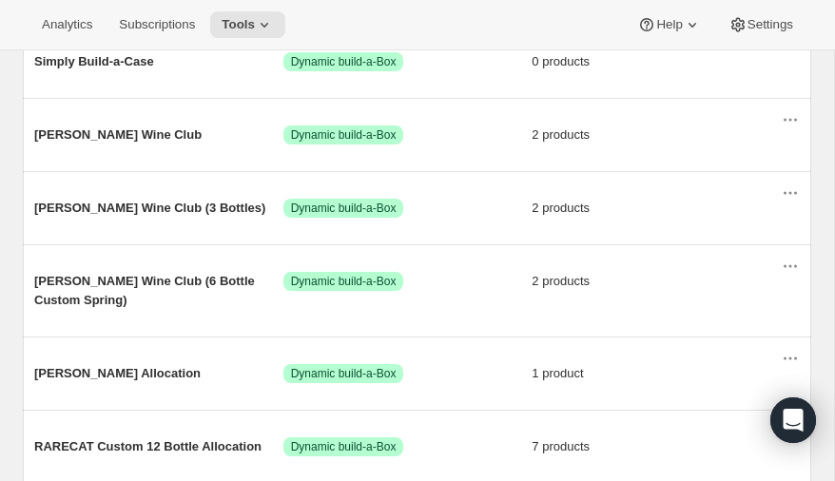
scroll to position [302, 0]
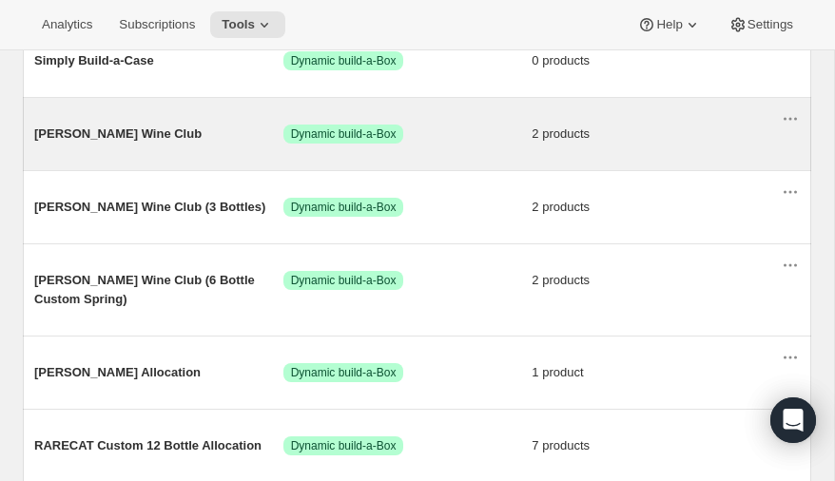
click at [355, 131] on span "Dynamic build-a-Box" at bounding box center [344, 134] width 106 height 15
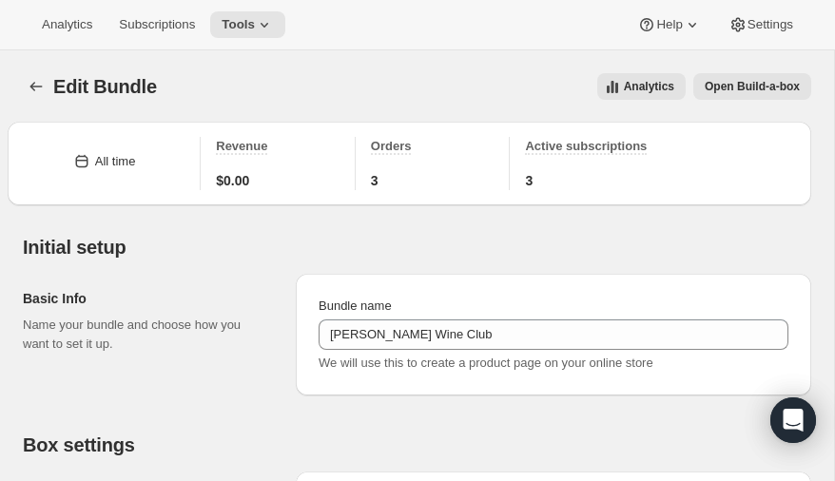
type input "Audrey Wine Club"
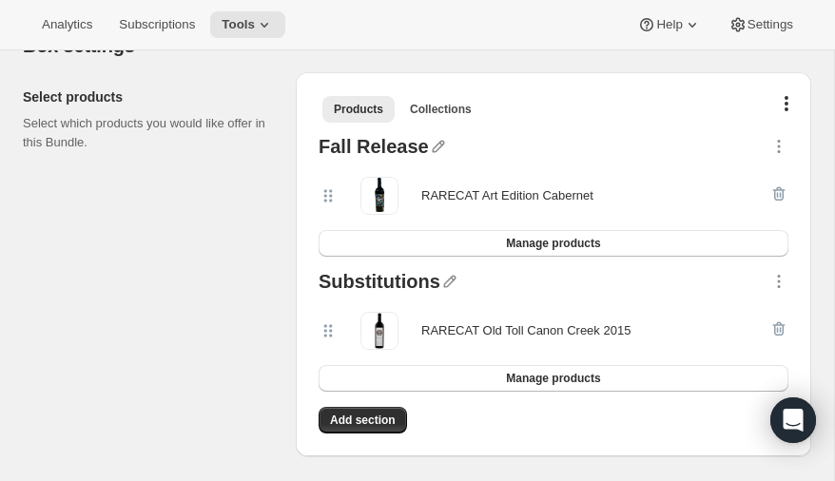
scroll to position [402, 0]
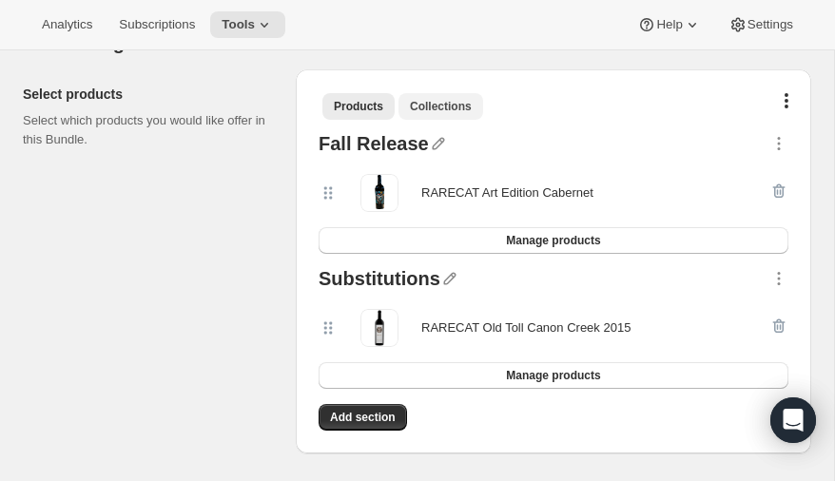
click at [441, 103] on span "Collections" at bounding box center [441, 106] width 62 height 15
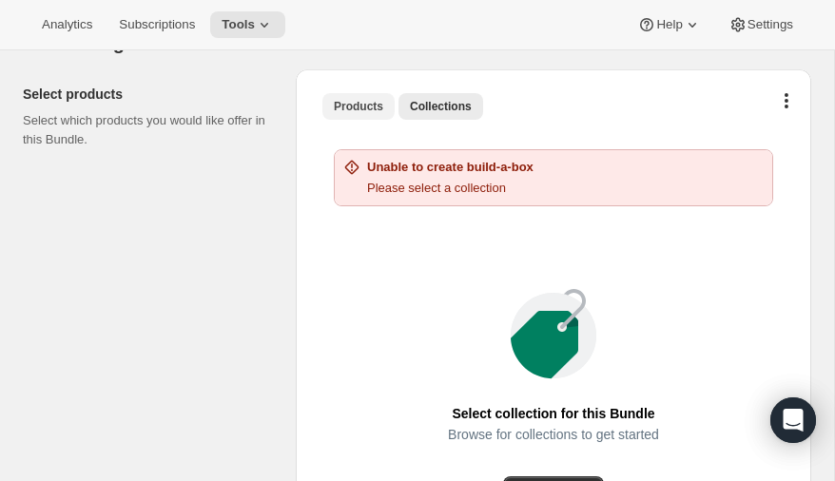
click at [349, 101] on span "Products" at bounding box center [358, 106] width 49 height 15
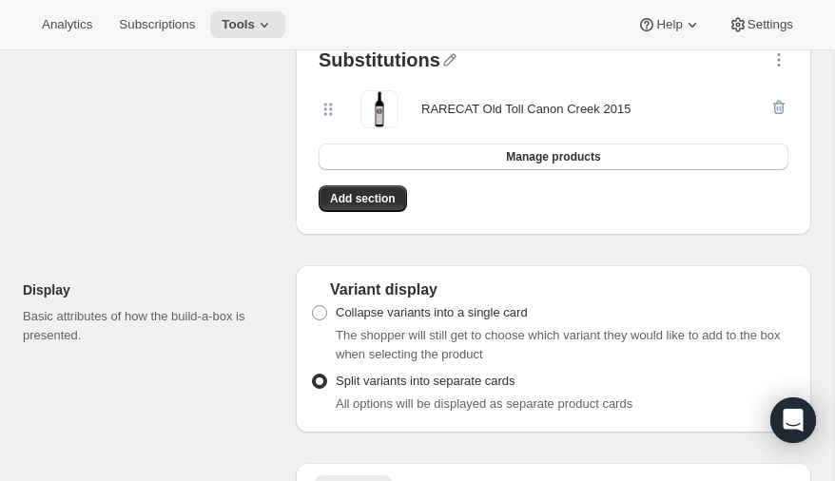
scroll to position [0, 0]
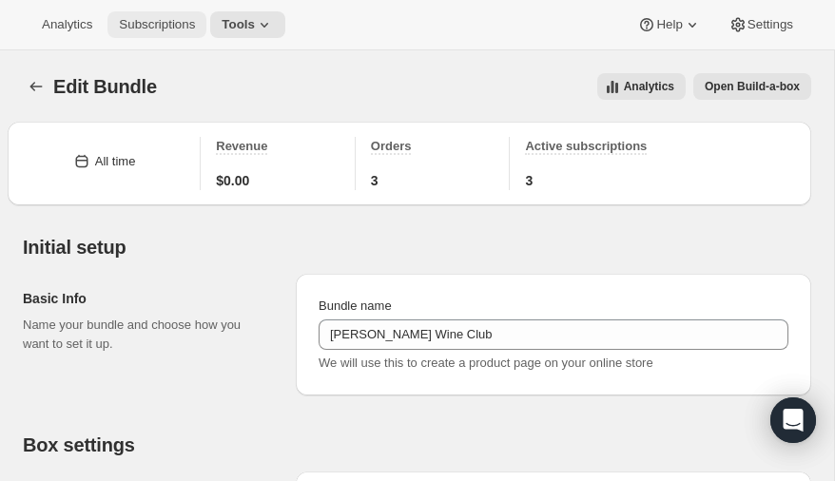
click at [162, 23] on span "Subscriptions" at bounding box center [157, 24] width 76 height 15
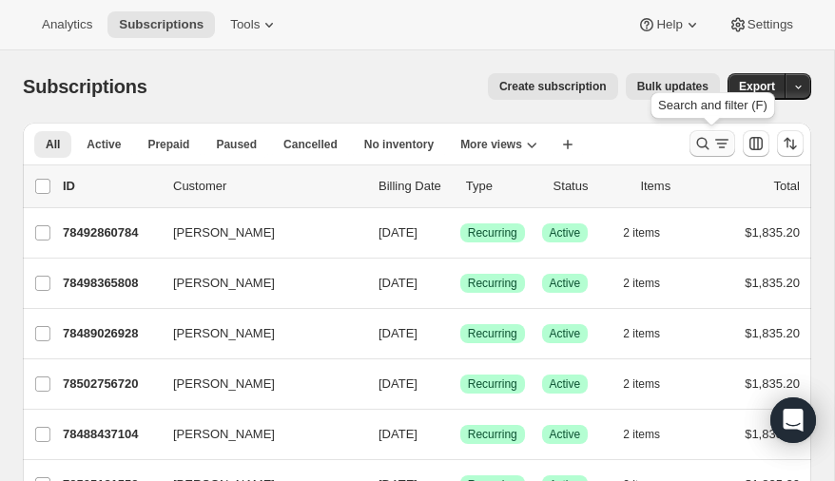
click at [701, 140] on icon "Search and filter results" at bounding box center [702, 143] width 19 height 19
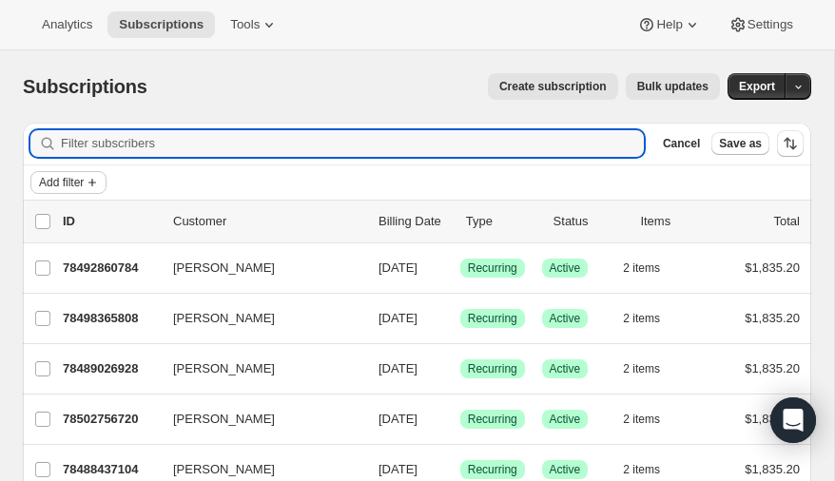
click at [74, 180] on span "Add filter" at bounding box center [61, 182] width 45 height 15
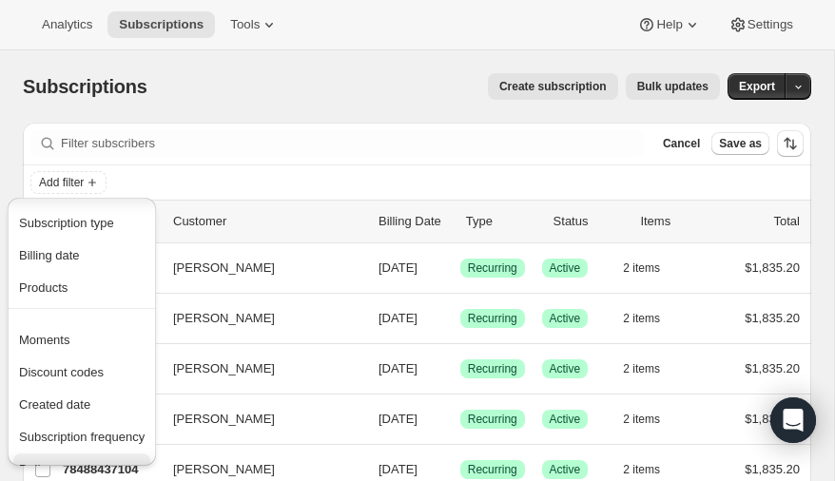
scroll to position [13, 0]
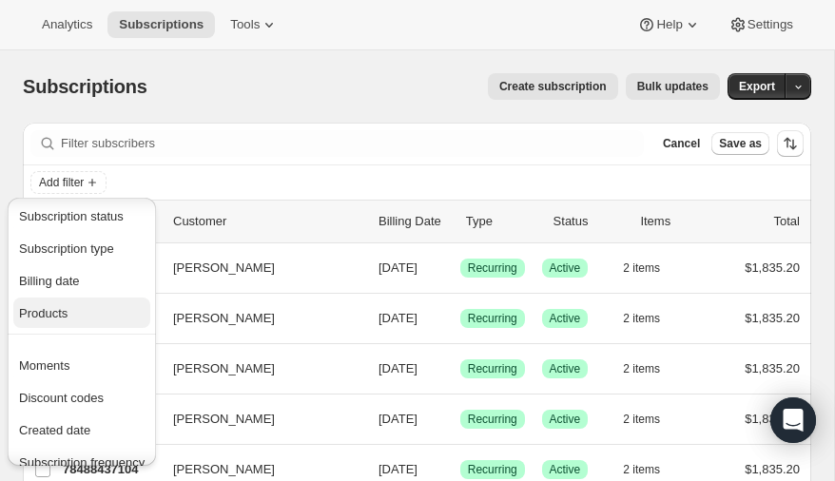
click at [61, 309] on span "Products" at bounding box center [43, 313] width 49 height 14
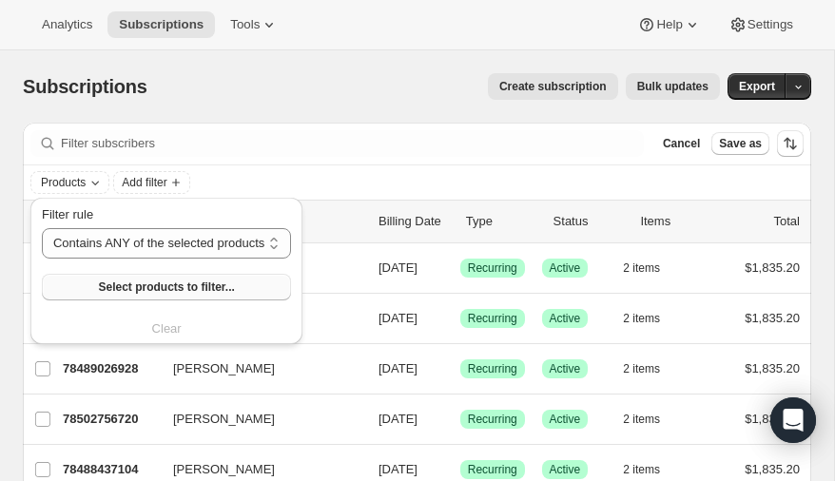
click at [176, 286] on span "Select products to filter..." at bounding box center [166, 287] width 136 height 15
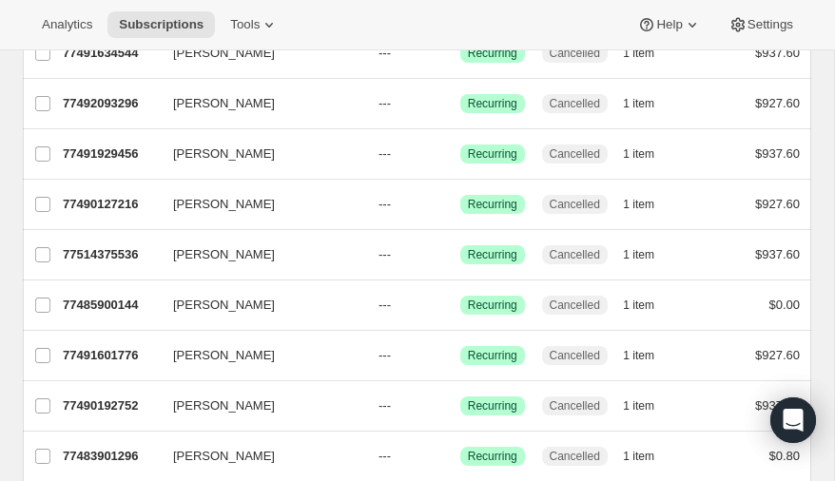
scroll to position [0, 0]
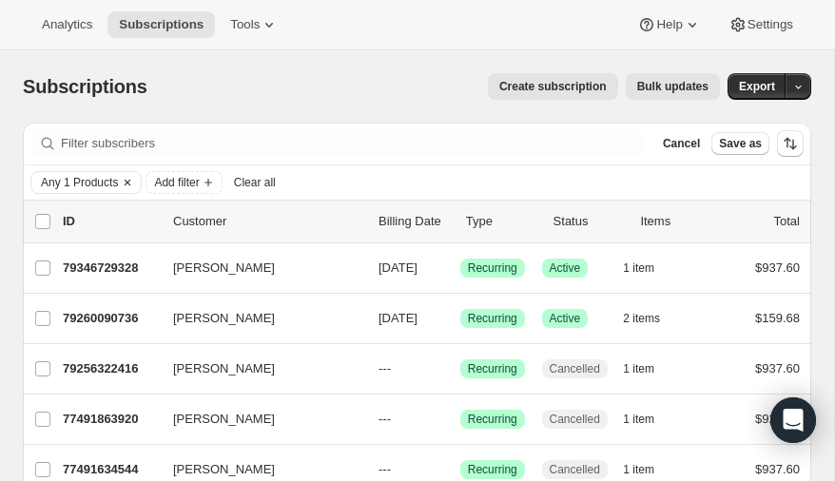
click at [129, 180] on icon "Clear" at bounding box center [128, 183] width 6 height 6
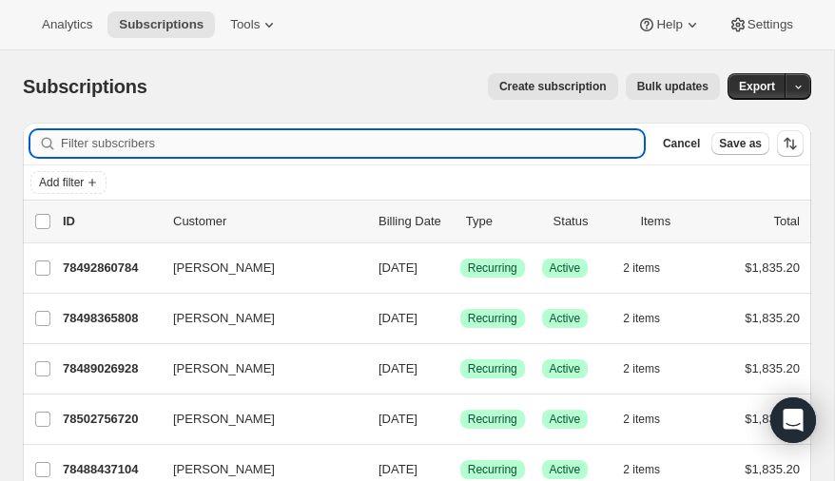
click at [107, 146] on input "Filter subscribers" at bounding box center [352, 143] width 583 height 27
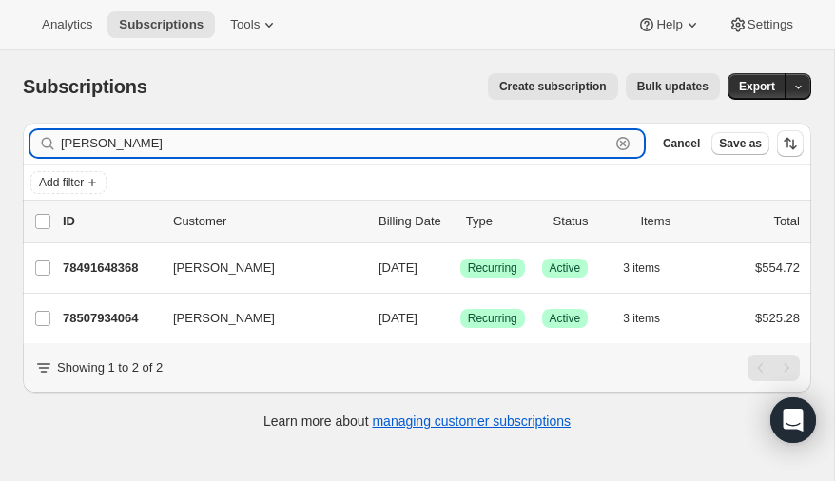
click at [136, 141] on input "audrey" at bounding box center [335, 143] width 549 height 27
type input "a"
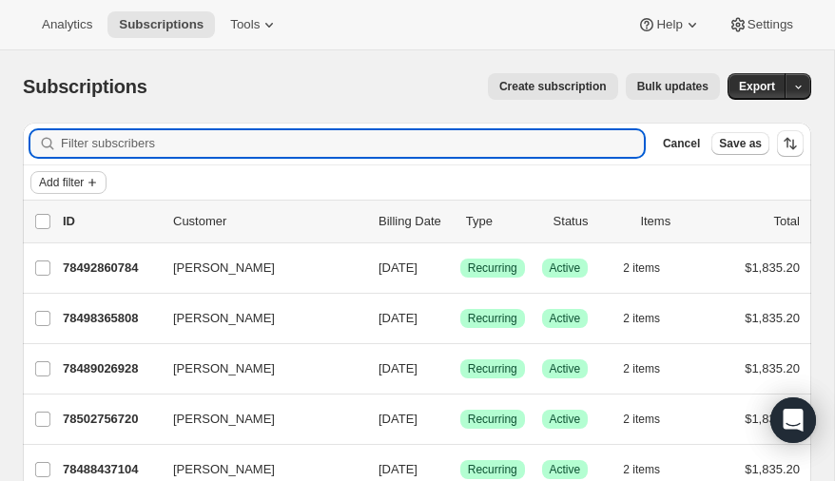
click at [78, 181] on span "Add filter" at bounding box center [61, 182] width 45 height 15
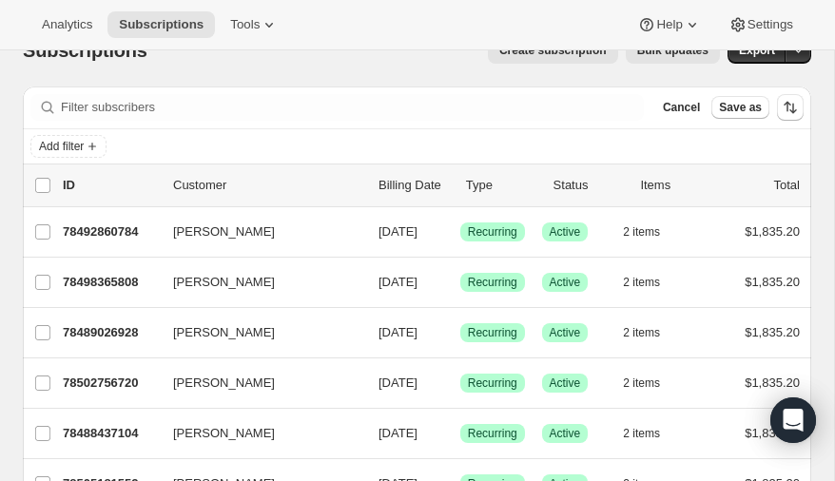
scroll to position [36, 0]
click at [84, 141] on span "Add filter" at bounding box center [61, 146] width 45 height 15
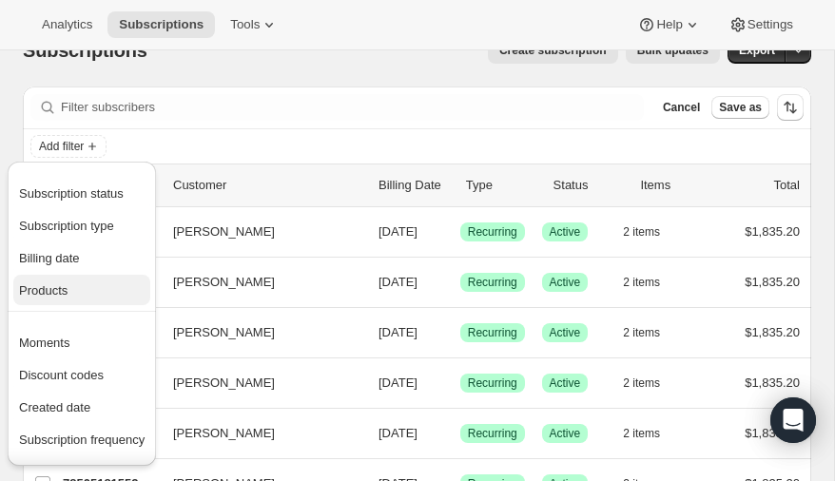
click at [65, 288] on span "Products" at bounding box center [43, 290] width 49 height 14
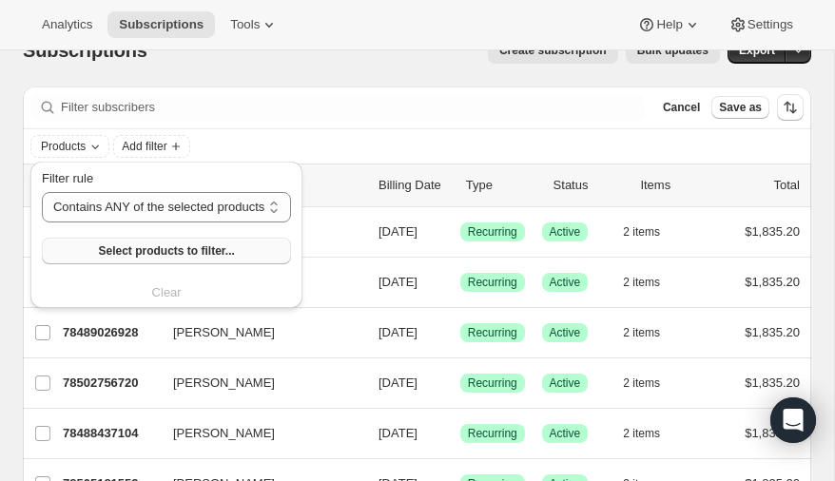
click at [164, 247] on span "Select products to filter..." at bounding box center [166, 250] width 136 height 15
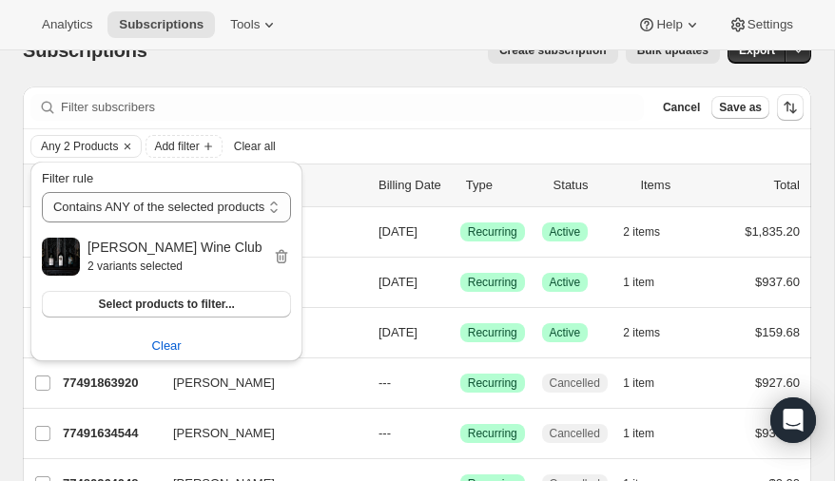
click at [387, 68] on div "Subscriptions. This page is ready Subscriptions Create subscription Bulk update…" at bounding box center [417, 50] width 789 height 72
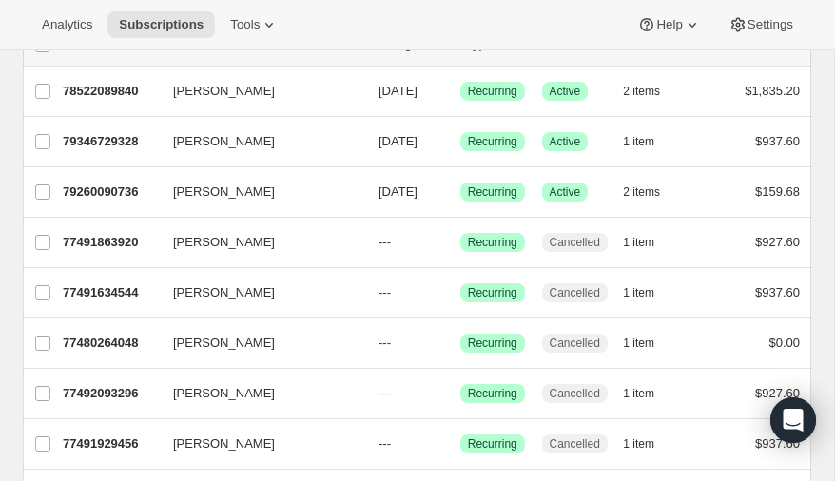
scroll to position [0, 0]
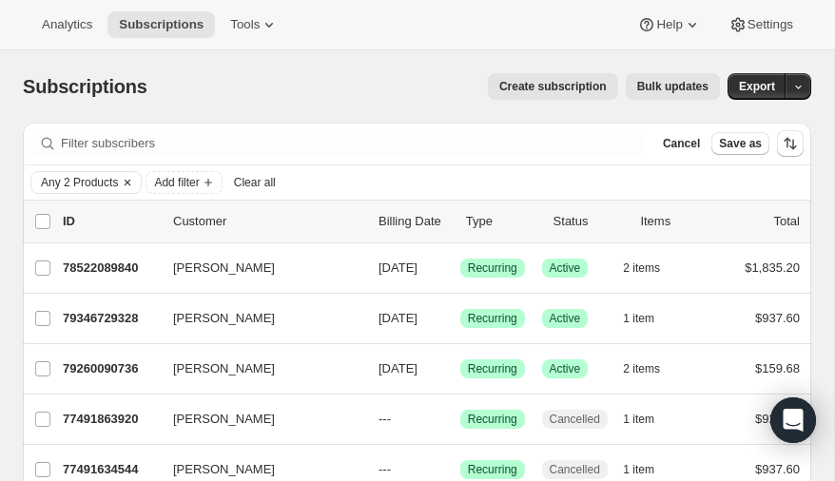
click at [126, 179] on icon "Clear" at bounding box center [127, 182] width 15 height 15
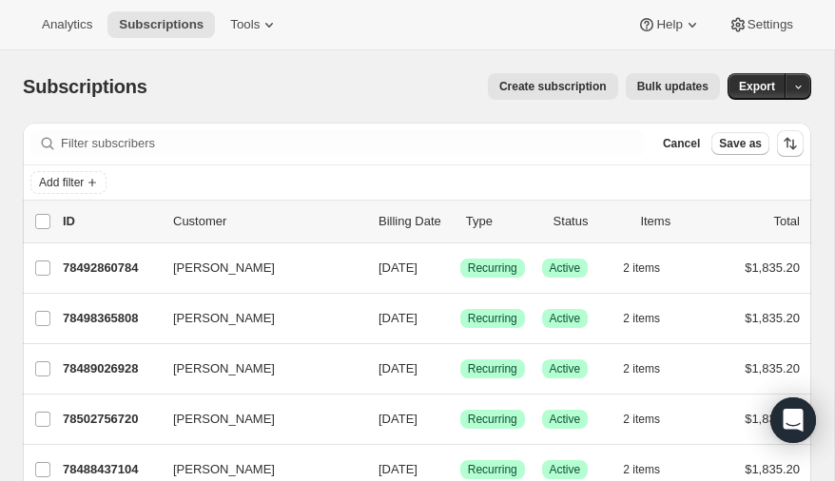
click at [44, 141] on icon at bounding box center [47, 143] width 19 height 19
click at [78, 177] on span "Add filter" at bounding box center [61, 182] width 45 height 15
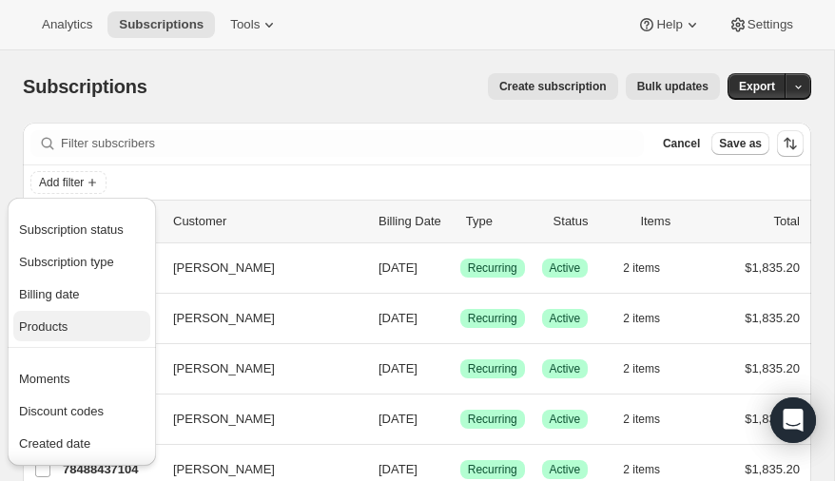
click at [65, 323] on span "Products" at bounding box center [43, 327] width 49 height 14
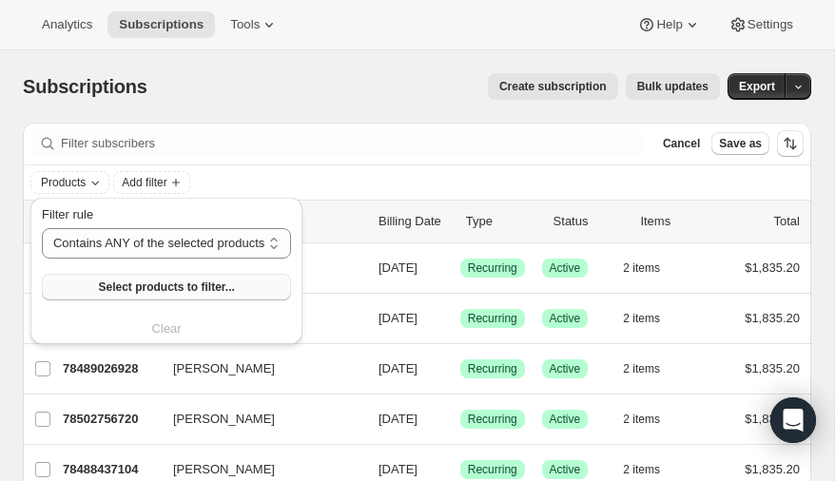
click at [139, 284] on span "Select products to filter..." at bounding box center [166, 287] width 136 height 15
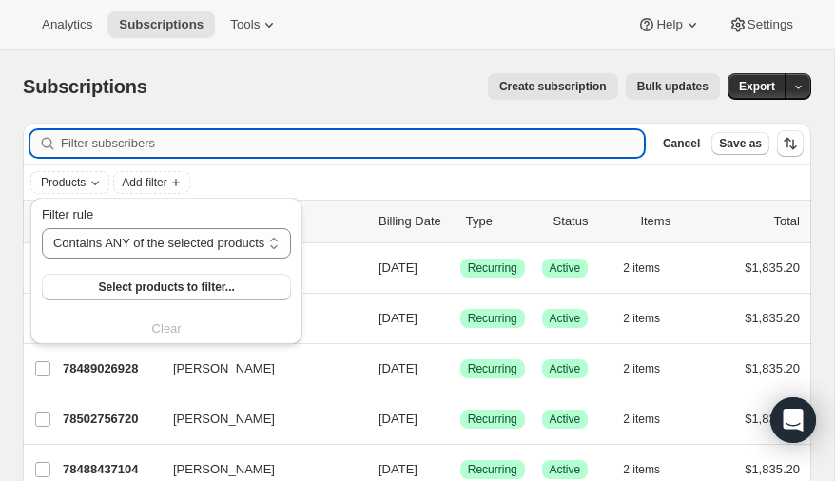
click at [316, 133] on input "Filter subscribers" at bounding box center [352, 143] width 583 height 27
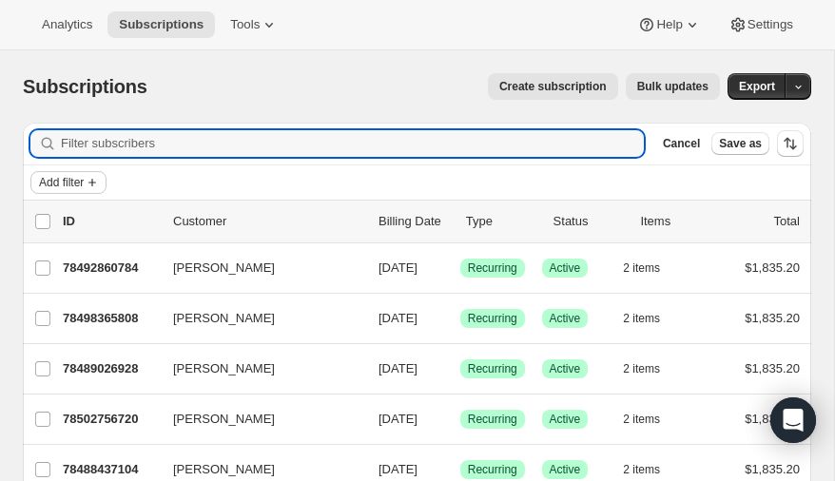
click at [88, 180] on icon "Add filter" at bounding box center [92, 182] width 15 height 15
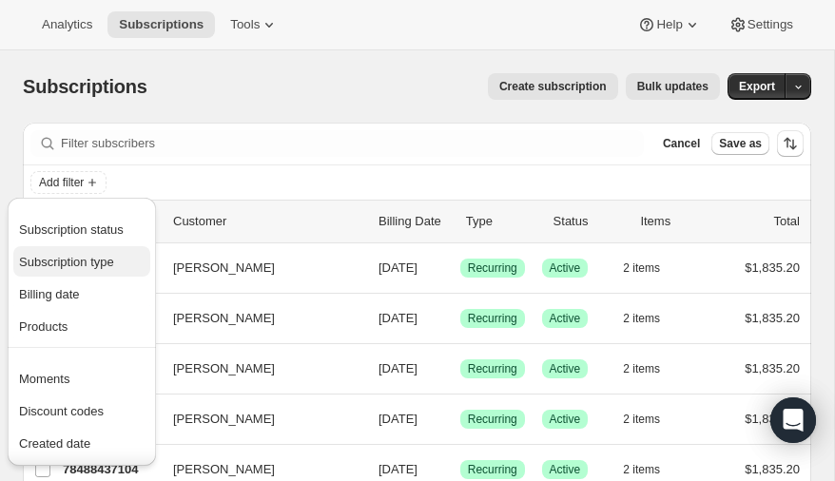
click at [70, 263] on span "Subscription type" at bounding box center [66, 262] width 95 height 14
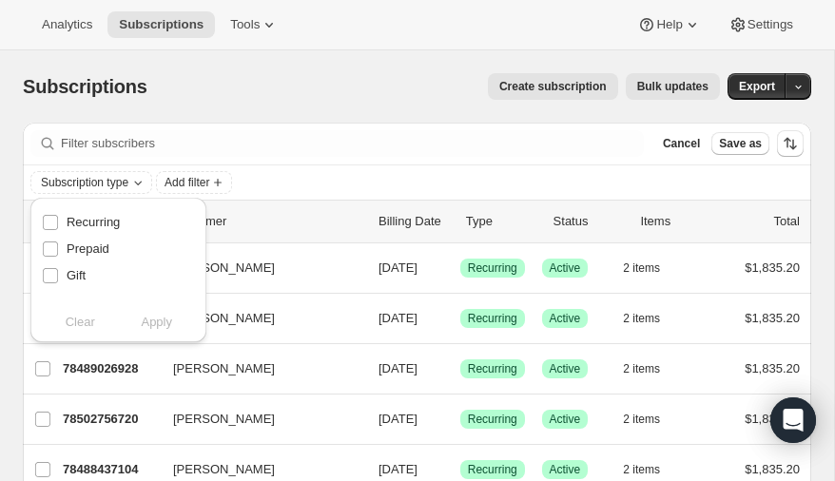
click at [221, 89] on div "Create subscription Bulk updates" at bounding box center [445, 86] width 550 height 27
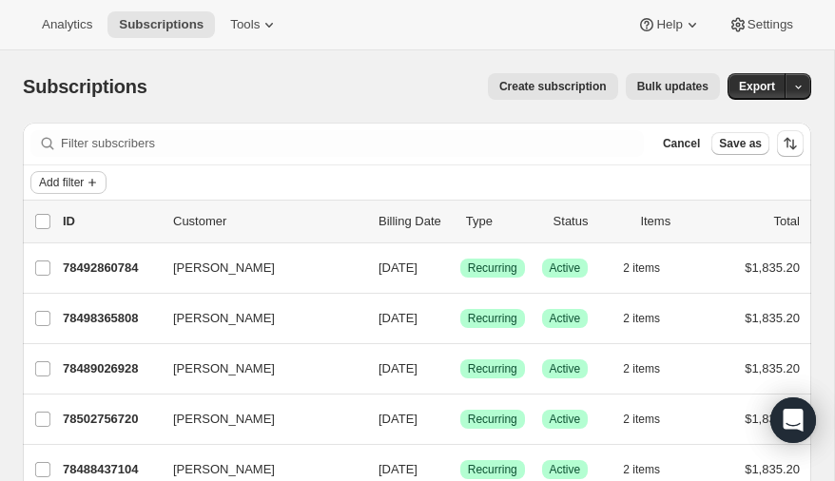
click at [79, 178] on span "Add filter" at bounding box center [61, 182] width 45 height 15
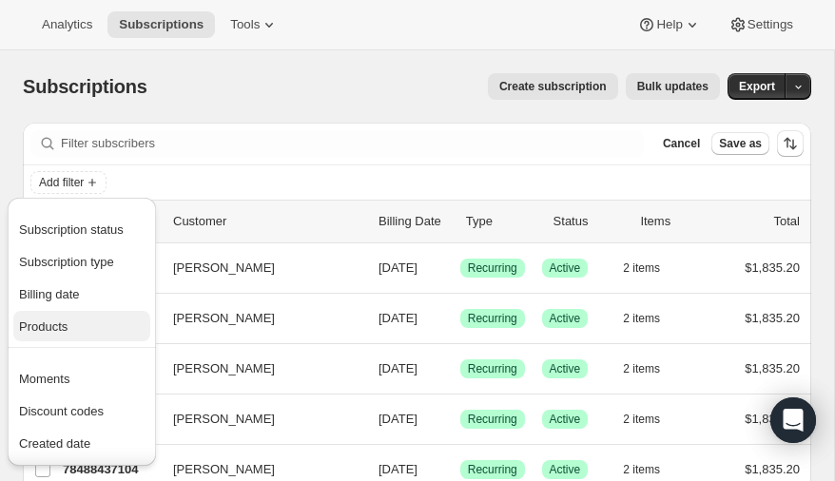
click at [43, 324] on span "Products" at bounding box center [43, 327] width 49 height 14
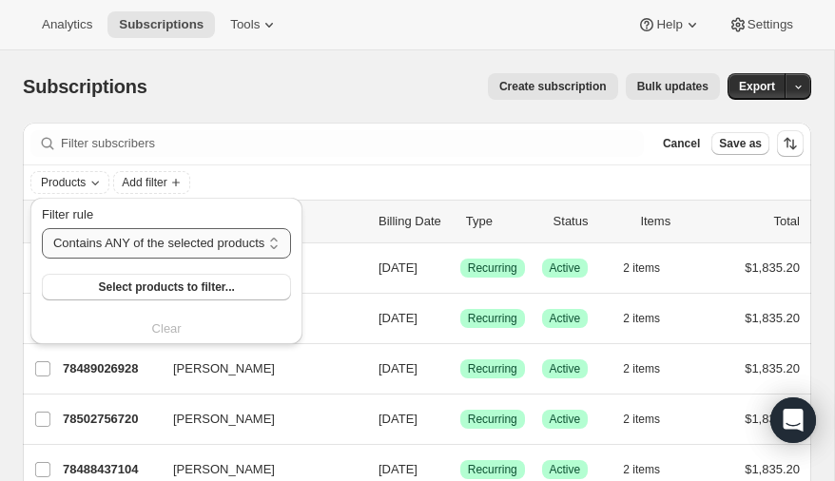
click at [211, 242] on select "Contains ANY of the selected products Contains ALL of the selected products Con…" at bounding box center [166, 243] width 249 height 30
click at [42, 228] on select "Contains ANY of the selected products Contains ALL of the selected products Con…" at bounding box center [166, 243] width 249 height 30
click at [163, 284] on span "Select products to filter..." at bounding box center [171, 287] width 136 height 15
click at [188, 240] on select "Contains ANY of the selected products Contains ALL of the selected products Con…" at bounding box center [171, 243] width 258 height 30
select select "any"
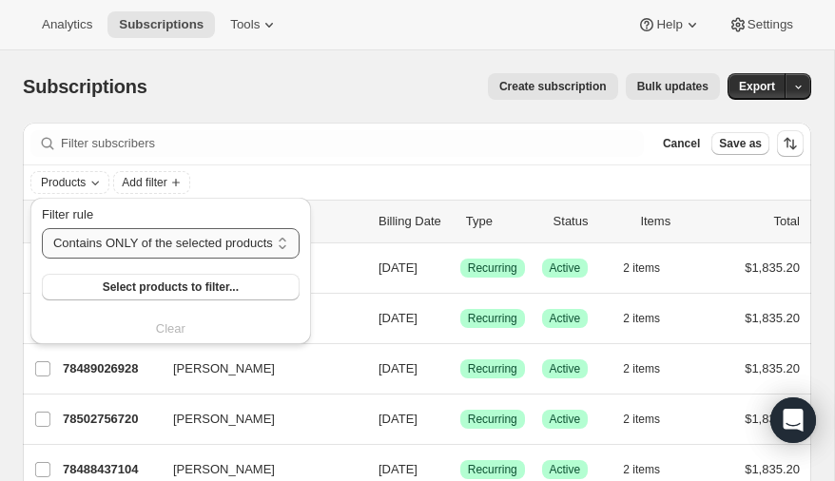
click at [42, 228] on select "Contains ANY of the selected products Contains ALL of the selected products Con…" at bounding box center [171, 243] width 258 height 30
click at [151, 290] on span "Select products to filter..." at bounding box center [166, 287] width 136 height 15
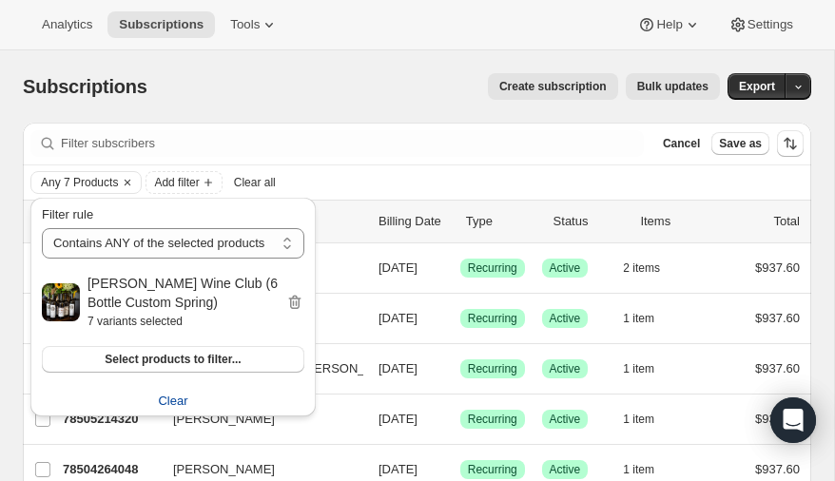
click at [172, 394] on span "Clear" at bounding box center [172, 401] width 29 height 19
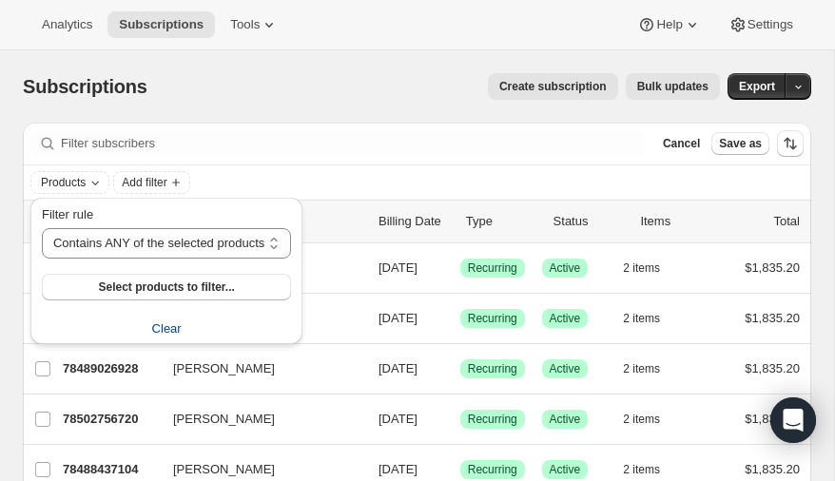
click at [260, 101] on div "Subscriptions. This page is ready Subscriptions Create subscription Bulk update…" at bounding box center [417, 86] width 789 height 72
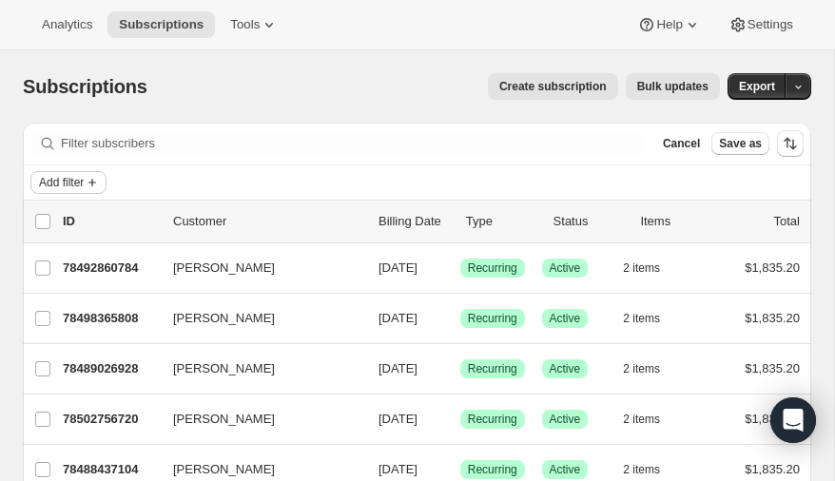
click at [78, 178] on span "Add filter" at bounding box center [61, 182] width 45 height 15
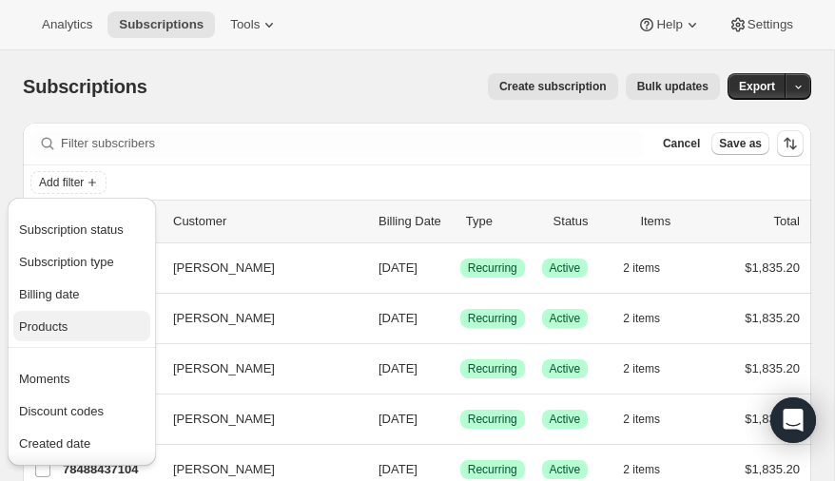
click at [74, 328] on span "Products" at bounding box center [82, 327] width 126 height 19
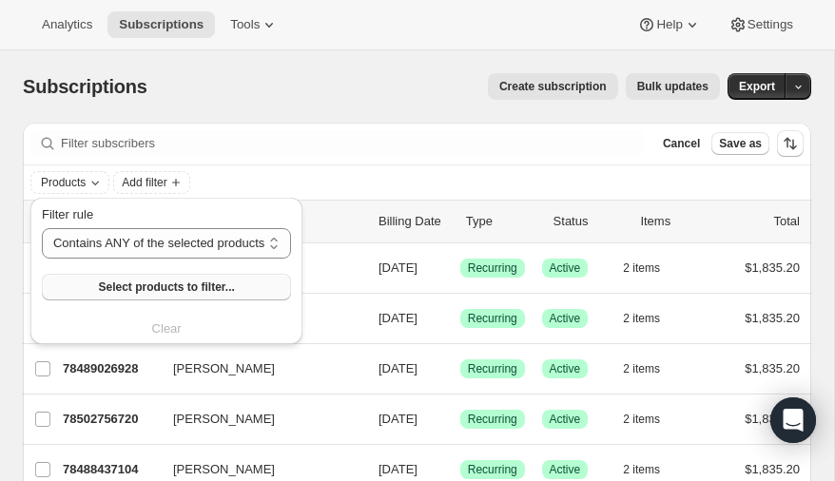
click at [142, 287] on span "Select products to filter..." at bounding box center [166, 287] width 136 height 15
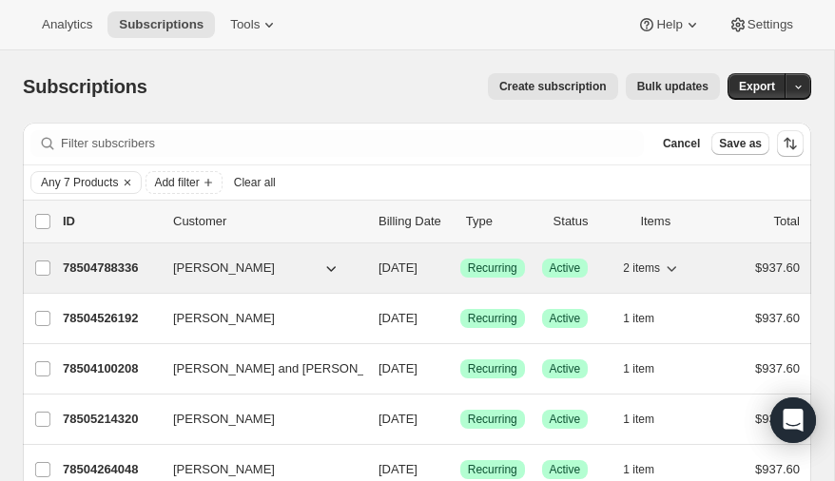
click at [114, 262] on p "78504788336" at bounding box center [110, 268] width 95 height 19
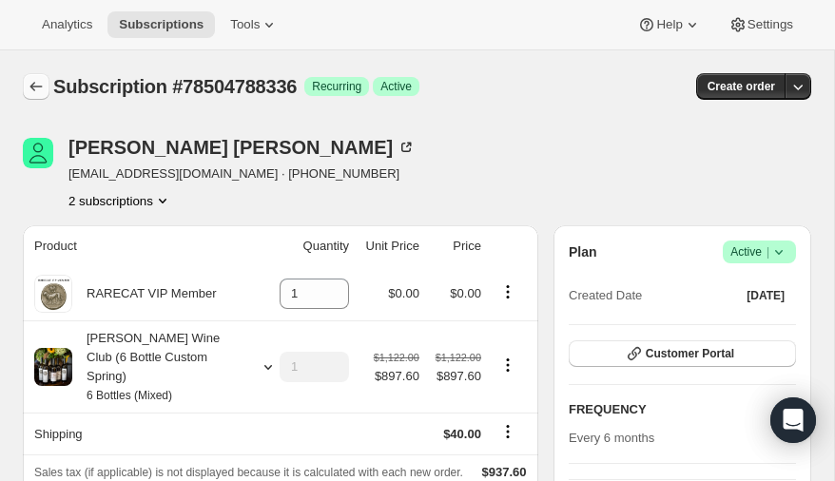
click at [34, 83] on icon "Subscriptions" at bounding box center [36, 86] width 19 height 19
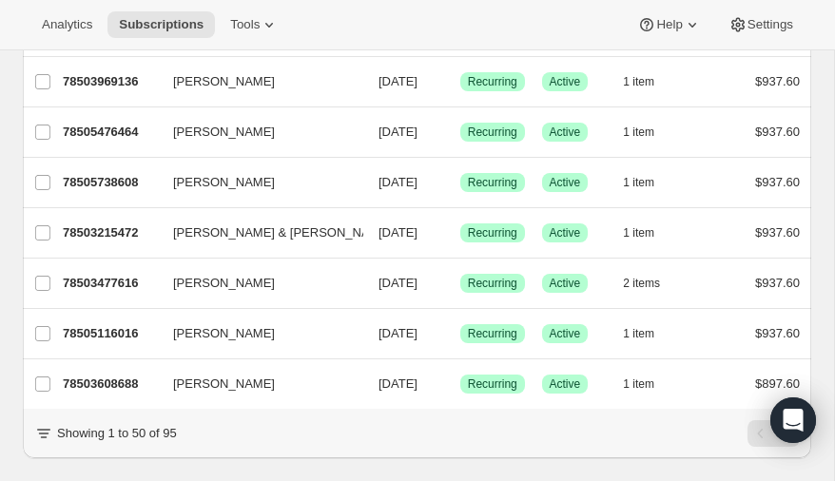
scroll to position [2316, 0]
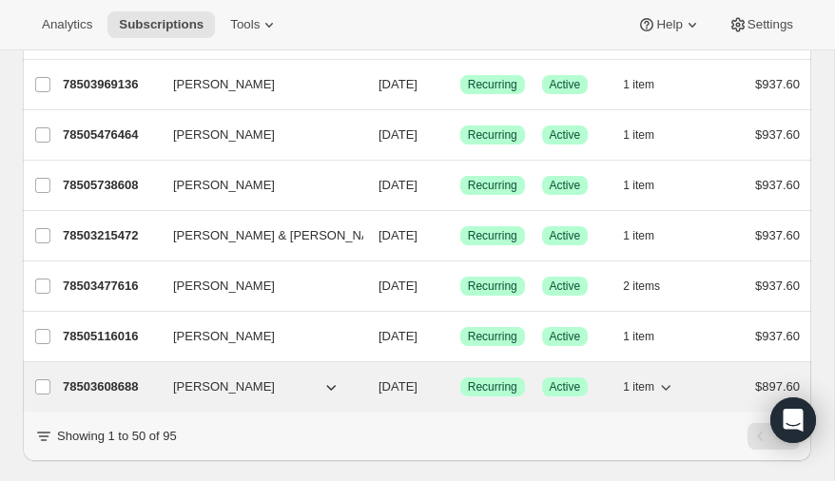
click at [94, 378] on p "78503608688" at bounding box center [110, 387] width 95 height 19
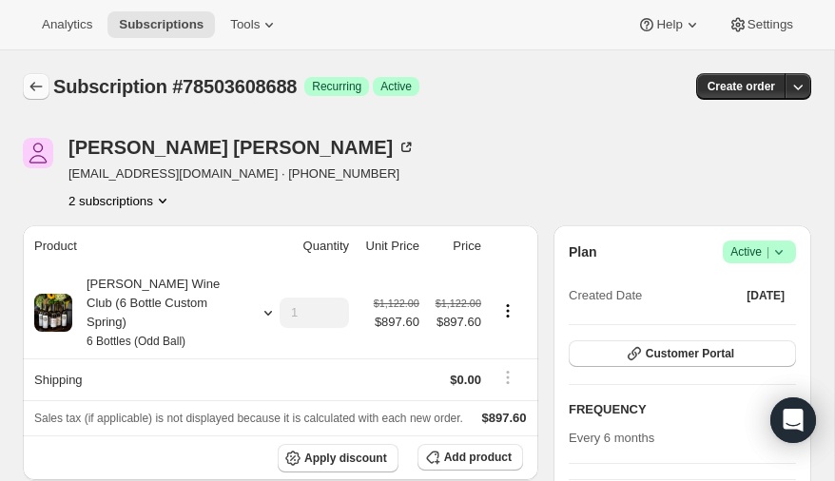
click at [38, 82] on icon "Subscriptions" at bounding box center [36, 86] width 19 height 19
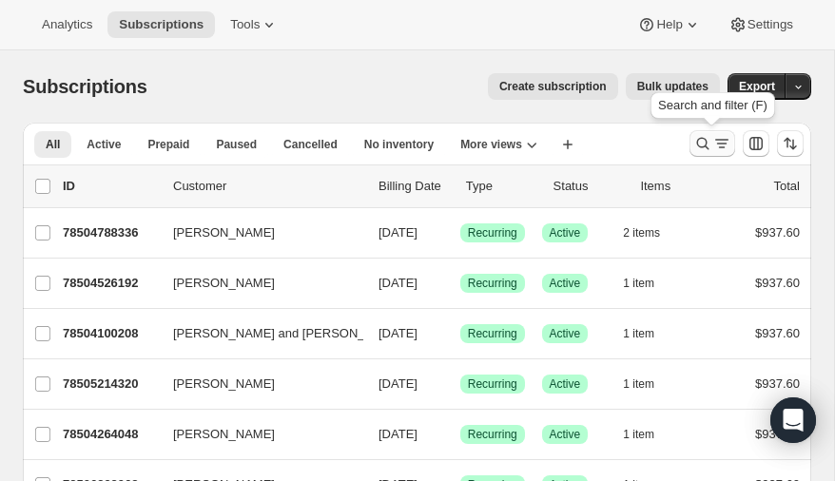
click at [704, 143] on icon "Search and filter results" at bounding box center [702, 143] width 19 height 19
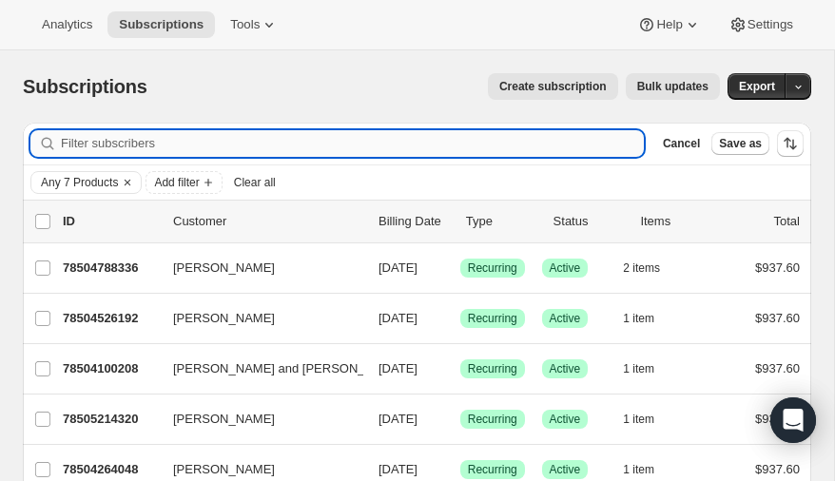
click at [209, 142] on input "Filter subscribers" at bounding box center [352, 143] width 583 height 27
type input "scanlon"
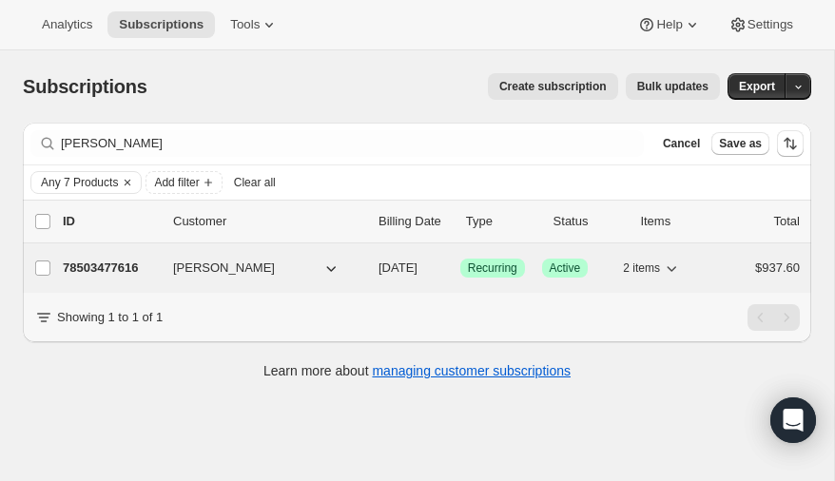
click at [105, 260] on p "78503477616" at bounding box center [110, 268] width 95 height 19
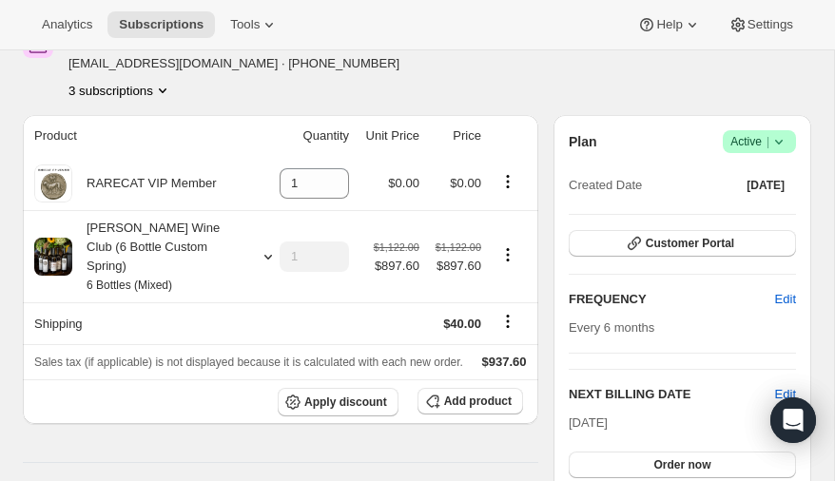
scroll to position [86, 0]
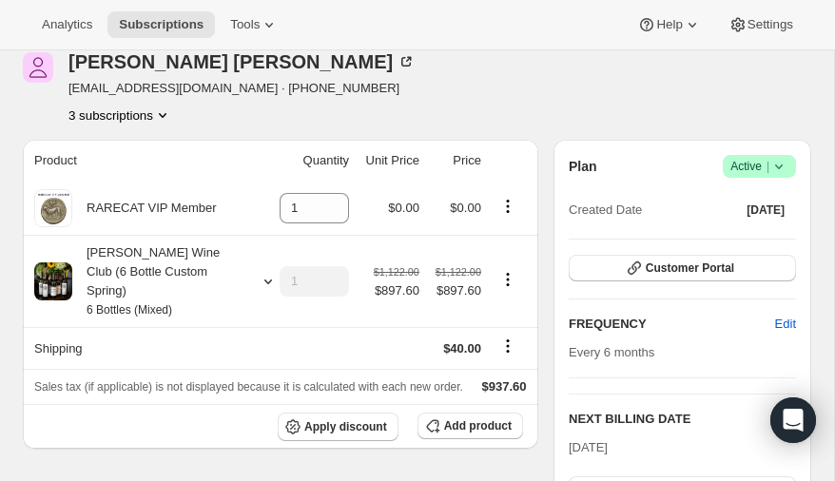
click at [165, 111] on icon "Product actions" at bounding box center [162, 115] width 19 height 19
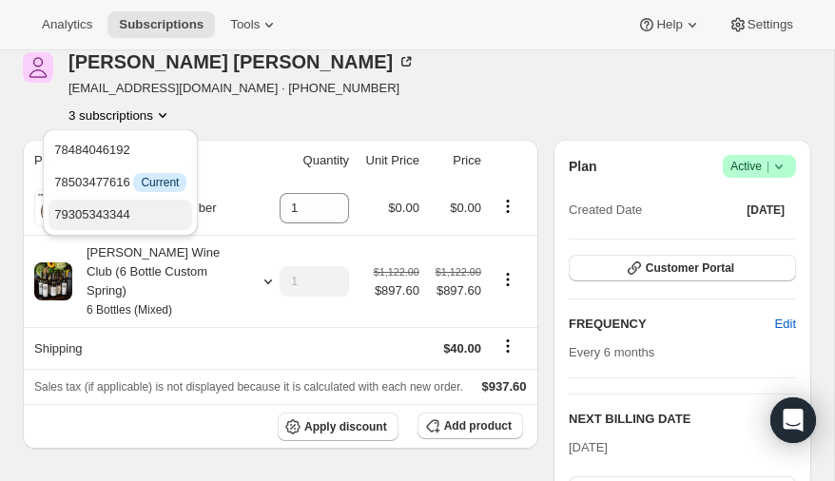
click at [105, 212] on span "79305343344" at bounding box center [92, 214] width 76 height 14
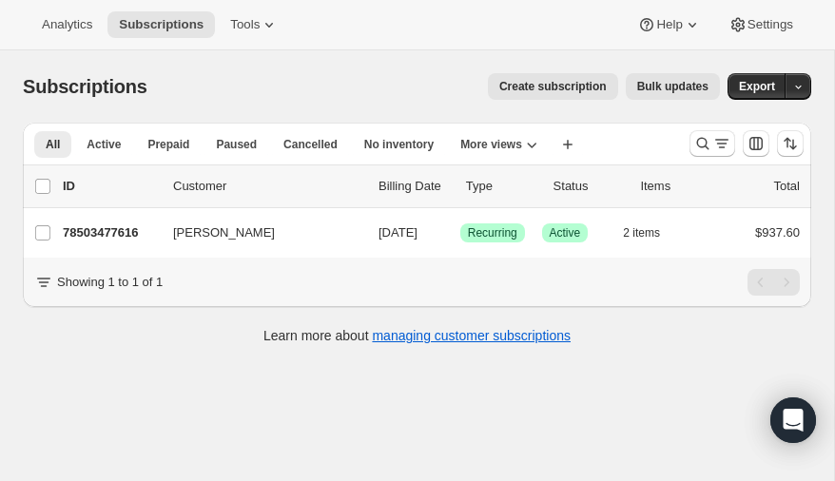
scroll to position [49, 0]
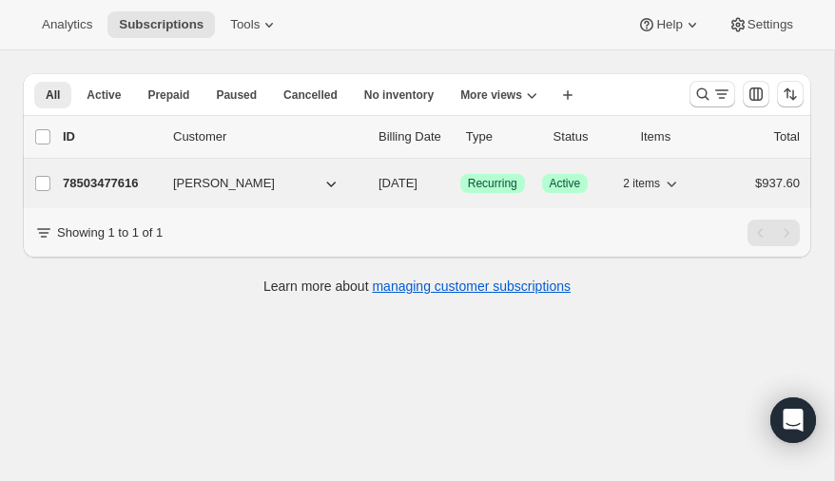
click at [107, 177] on p "78503477616" at bounding box center [110, 183] width 95 height 19
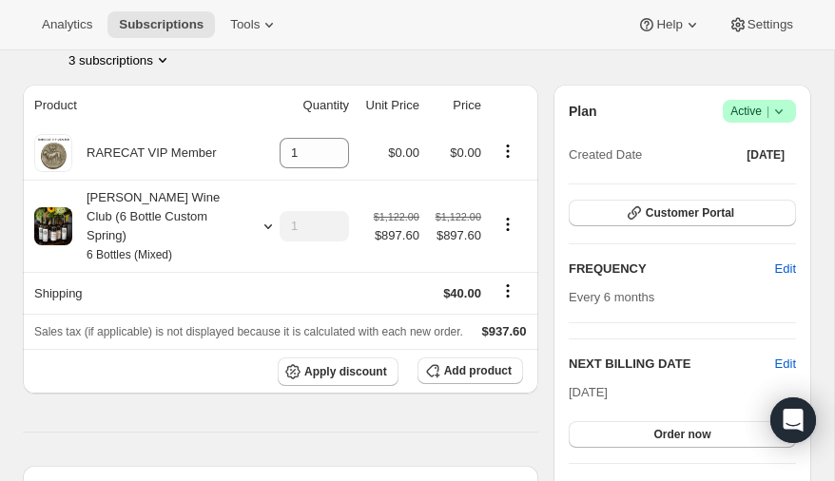
scroll to position [134, 0]
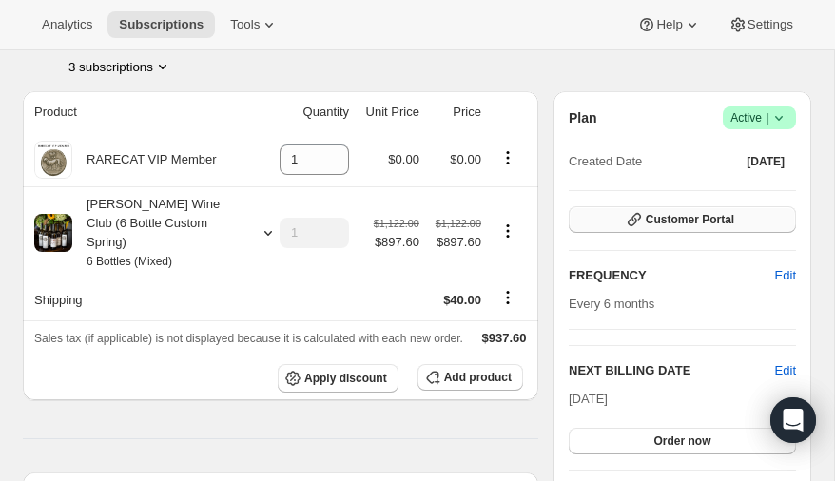
click at [676, 214] on span "Customer Portal" at bounding box center [690, 219] width 88 height 15
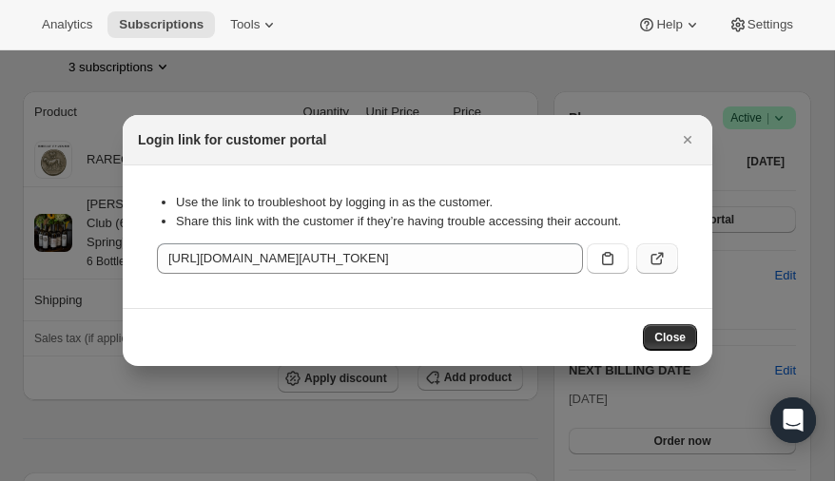
click at [657, 257] on icon ":r2n:" at bounding box center [657, 258] width 19 height 19
click at [673, 331] on span "Close" at bounding box center [669, 337] width 31 height 15
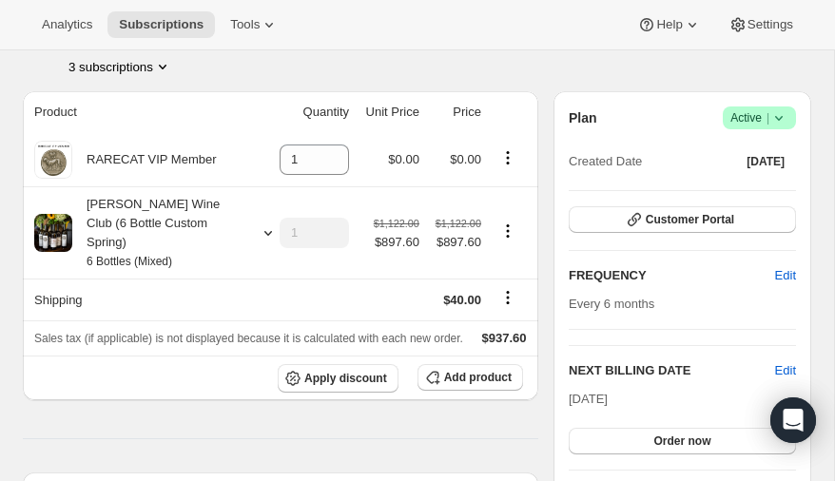
click at [163, 63] on icon "Product actions" at bounding box center [162, 66] width 19 height 19
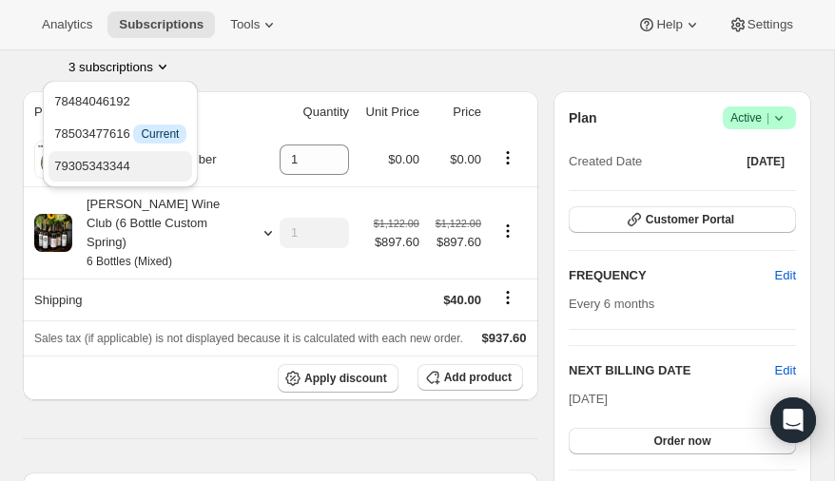
click at [104, 170] on span "79305343344" at bounding box center [92, 166] width 76 height 14
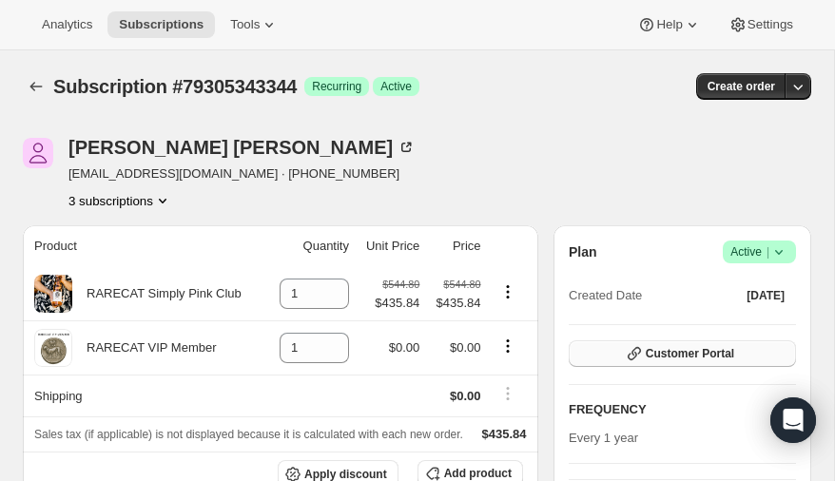
click at [672, 348] on span "Customer Portal" at bounding box center [690, 353] width 88 height 15
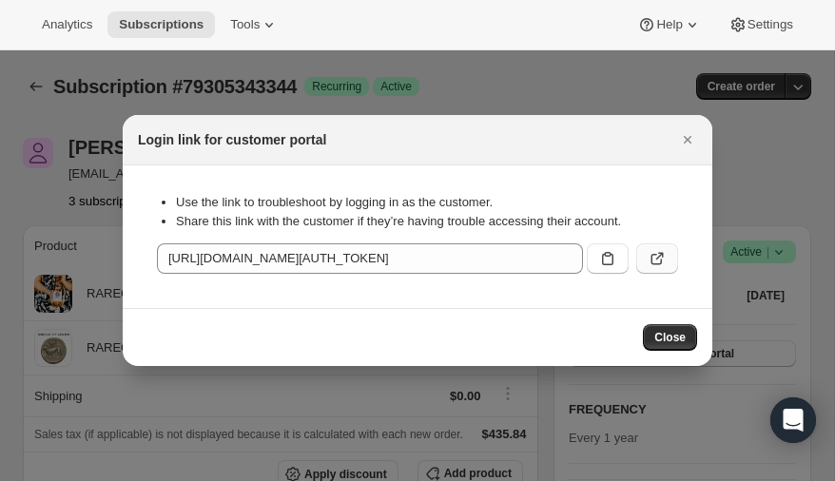
click at [654, 257] on icon ":r62:" at bounding box center [657, 258] width 19 height 19
click at [663, 339] on span "Close" at bounding box center [669, 337] width 31 height 15
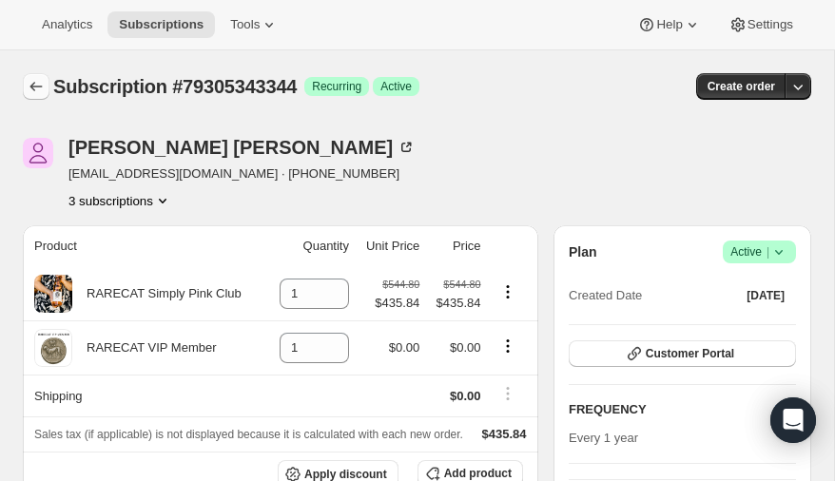
click at [36, 85] on icon "Subscriptions" at bounding box center [36, 86] width 19 height 19
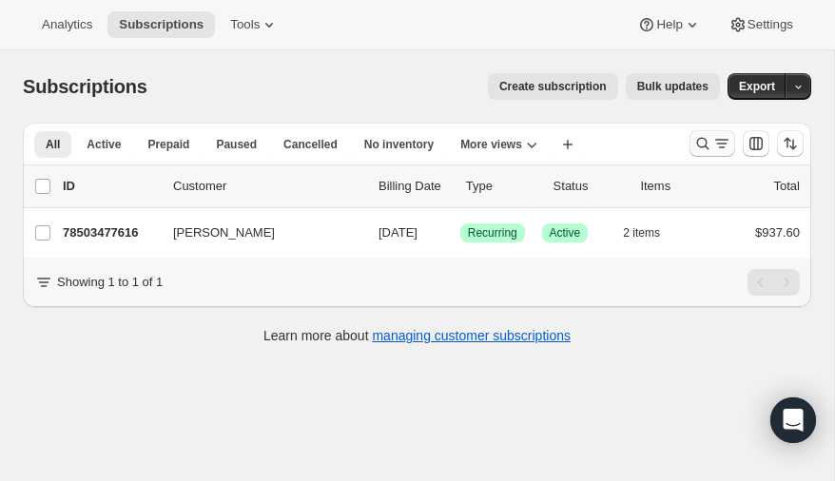
click at [706, 145] on icon "Search and filter results" at bounding box center [702, 143] width 19 height 19
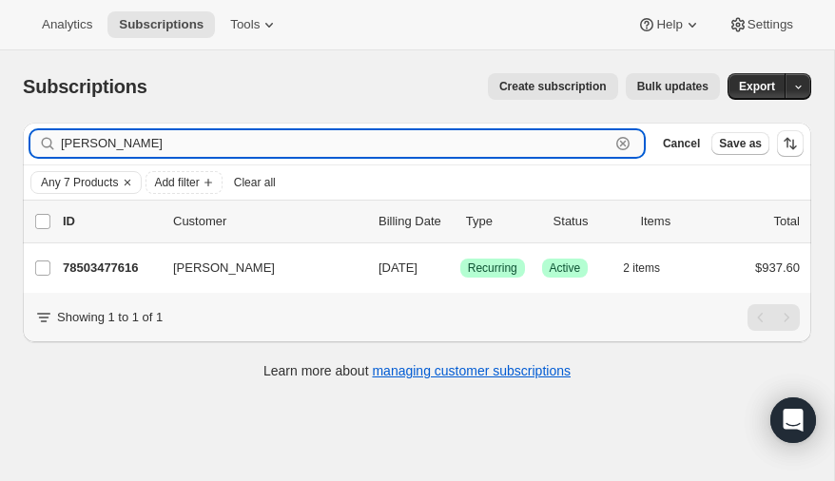
click at [180, 140] on input "scanlon" at bounding box center [335, 143] width 549 height 27
type input "s"
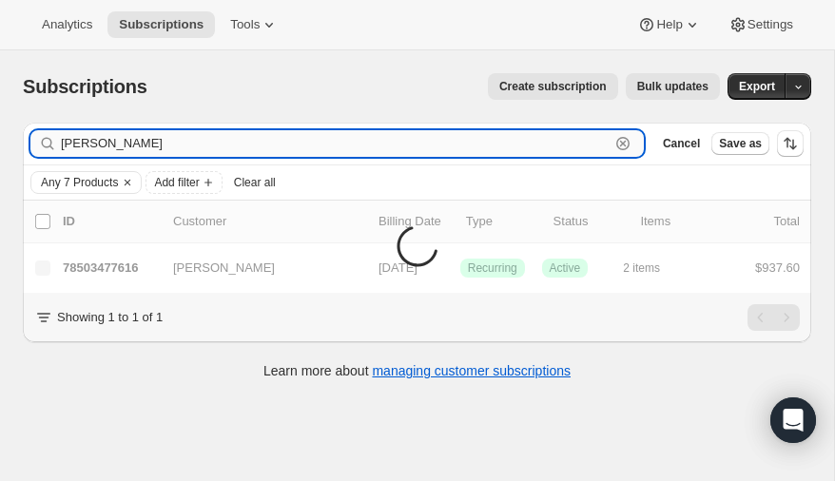
type input "[PERSON_NAME]"
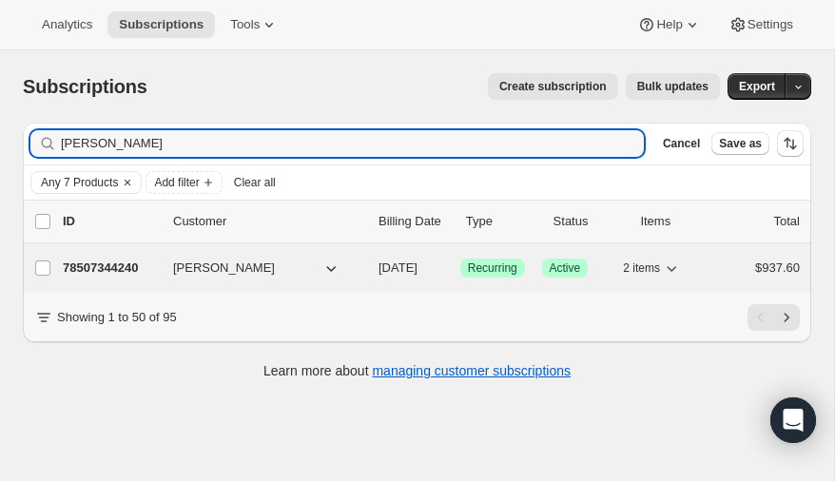
click at [92, 264] on p "78507344240" at bounding box center [110, 268] width 95 height 19
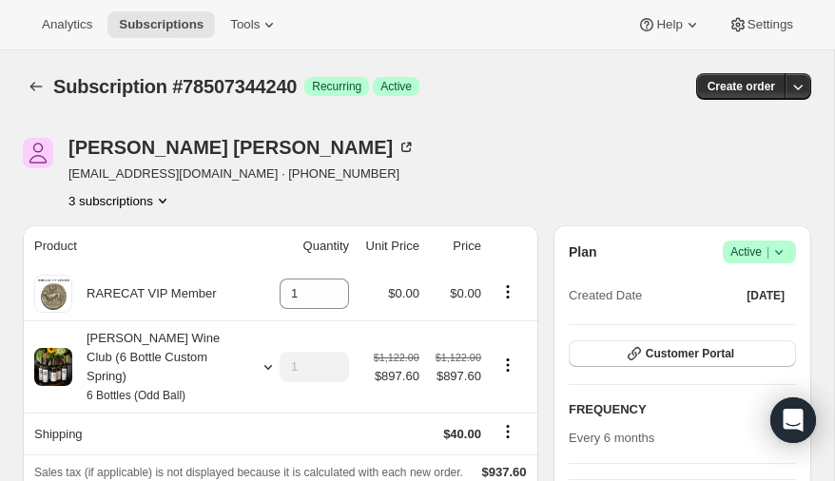
click at [163, 195] on icon "Product actions" at bounding box center [162, 200] width 19 height 19
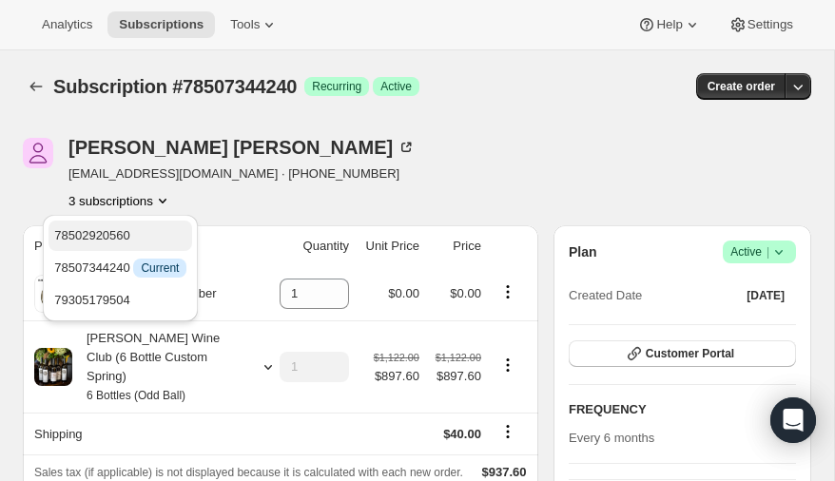
click at [104, 235] on span "78502920560" at bounding box center [92, 235] width 76 height 14
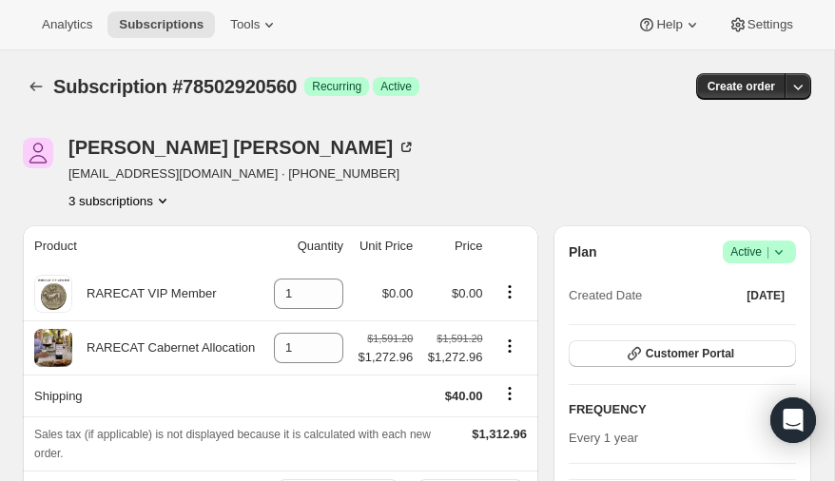
click at [169, 200] on icon "Product actions" at bounding box center [162, 200] width 19 height 19
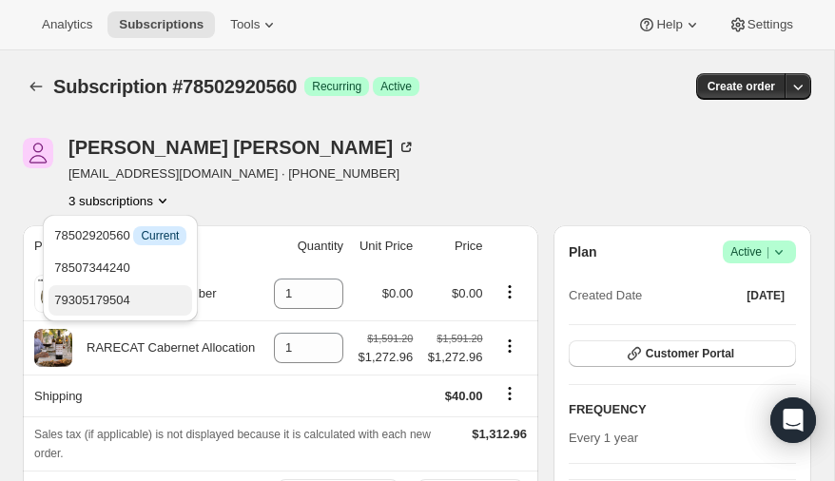
click at [130, 297] on span "79305179504" at bounding box center [92, 300] width 76 height 14
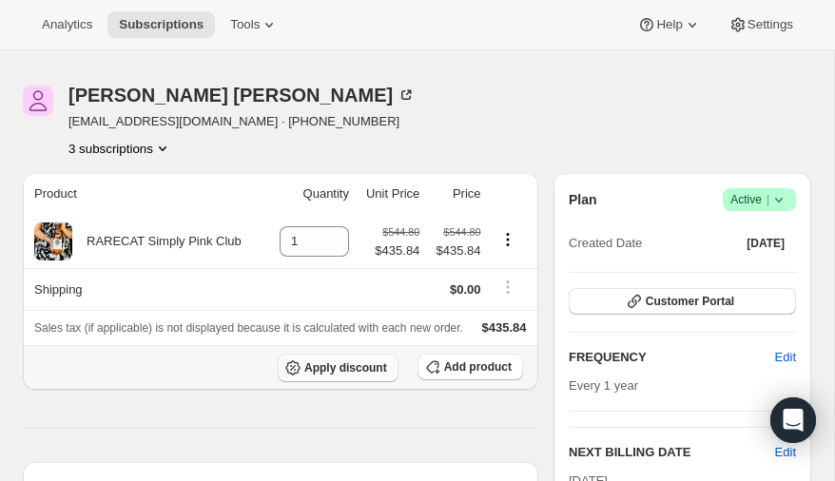
scroll to position [52, 0]
click at [694, 295] on span "Customer Portal" at bounding box center [690, 301] width 88 height 15
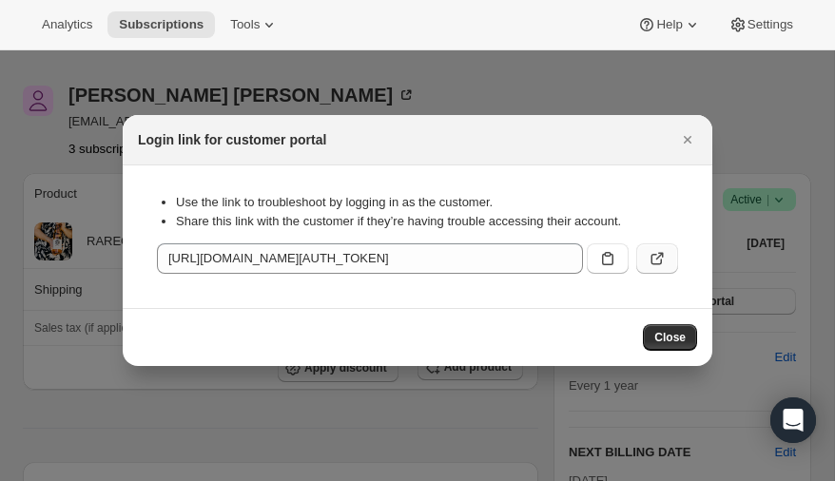
click at [653, 258] on icon ":rft:" at bounding box center [657, 258] width 19 height 19
click at [673, 337] on span "Close" at bounding box center [669, 337] width 31 height 15
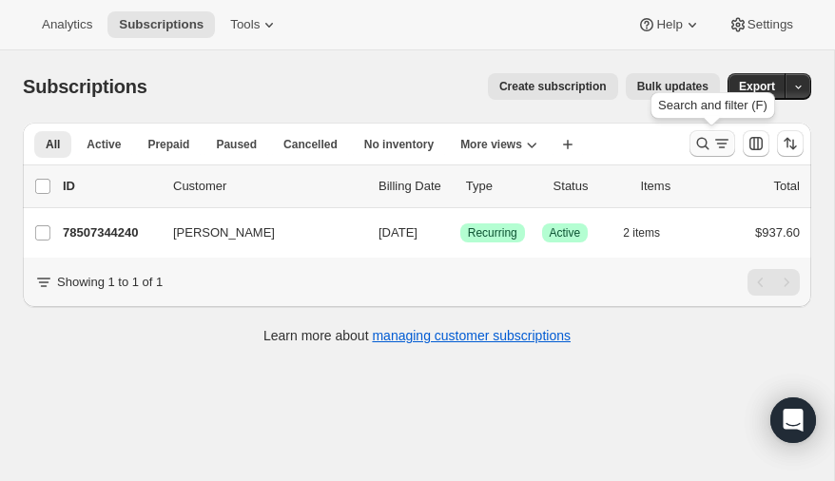
click at [704, 143] on icon "Search and filter results" at bounding box center [702, 143] width 19 height 19
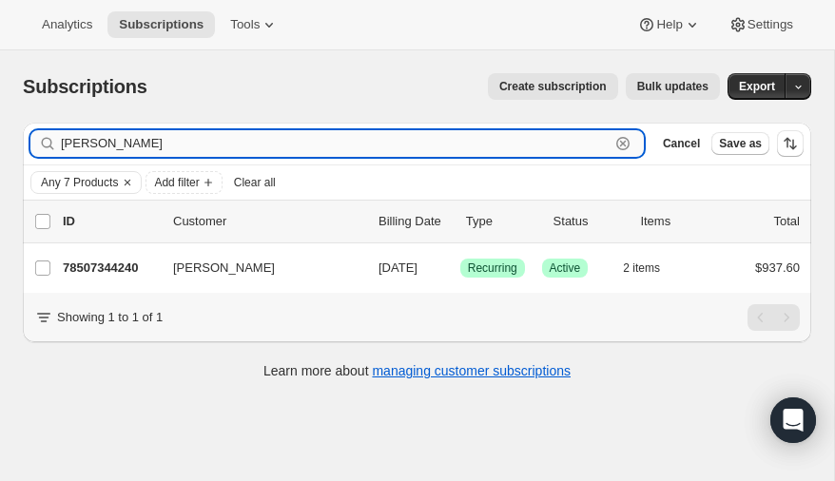
click at [241, 140] on input "[PERSON_NAME]" at bounding box center [335, 143] width 549 height 27
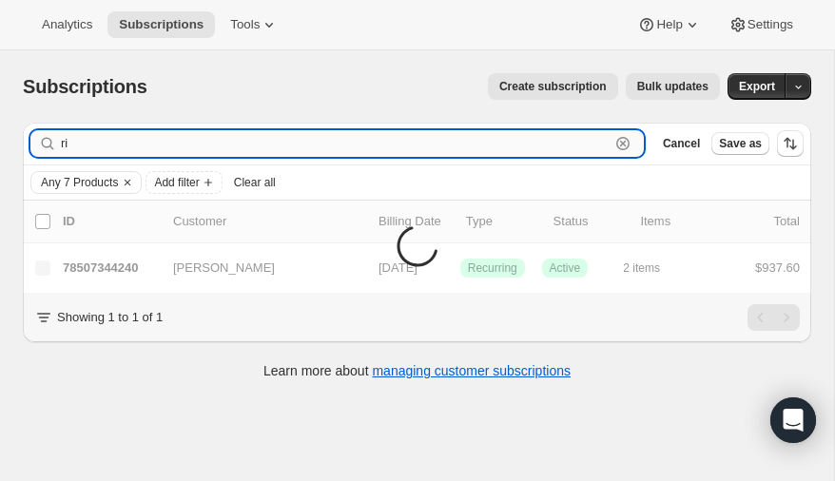
type input "r"
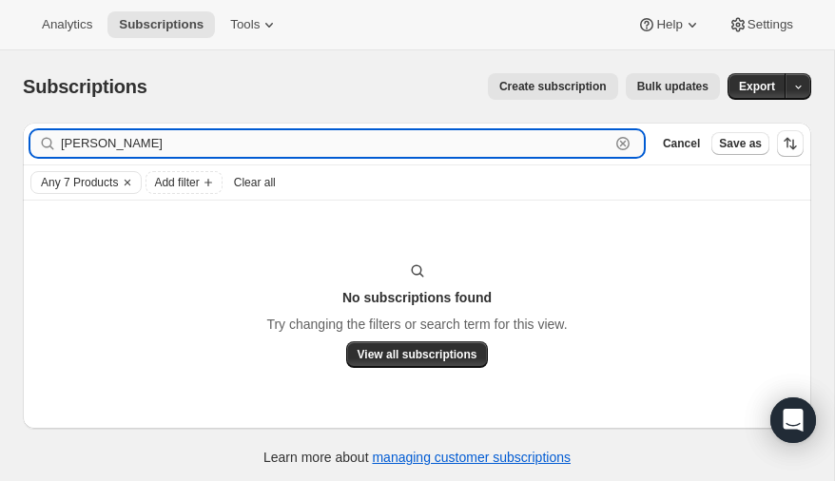
click at [106, 148] on input "[PERSON_NAME]" at bounding box center [335, 143] width 549 height 27
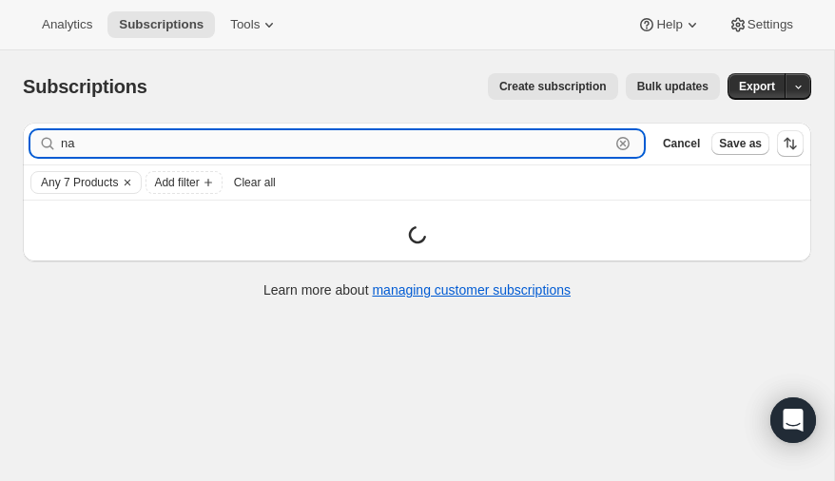
type input "n"
click at [127, 180] on icon "Clear" at bounding box center [128, 183] width 6 height 6
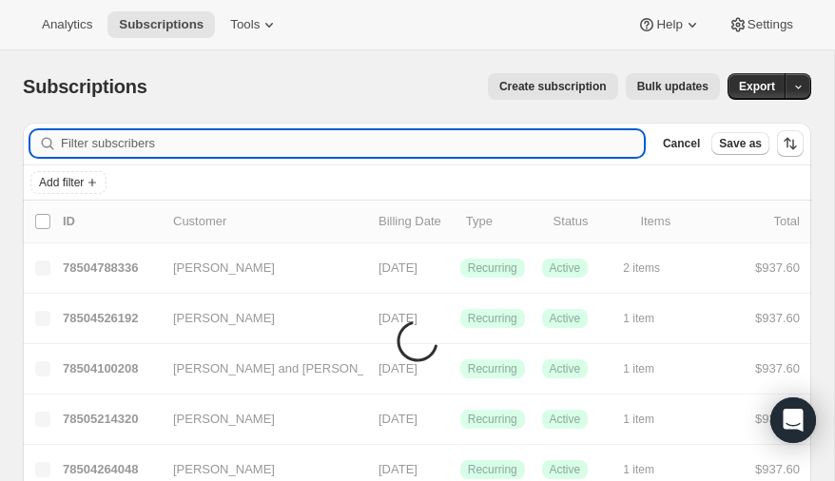
click at [108, 144] on input "Filter subscribers" at bounding box center [352, 143] width 583 height 27
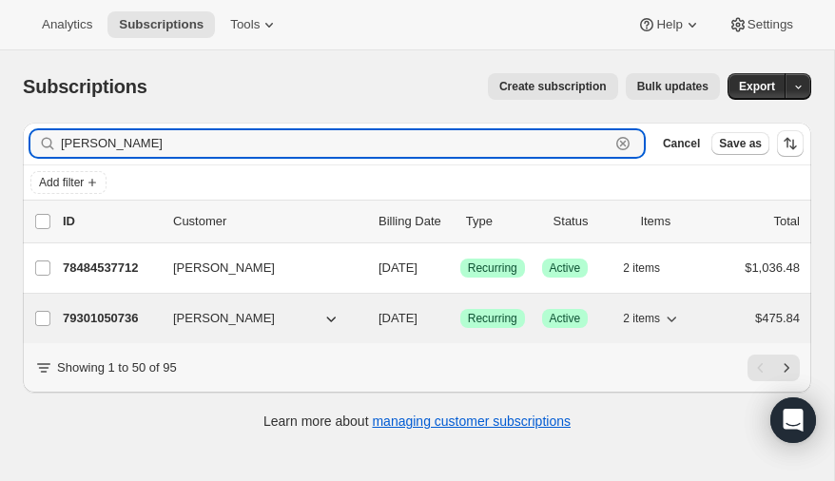
type input "[PERSON_NAME]"
click at [116, 313] on p "79301050736" at bounding box center [110, 318] width 95 height 19
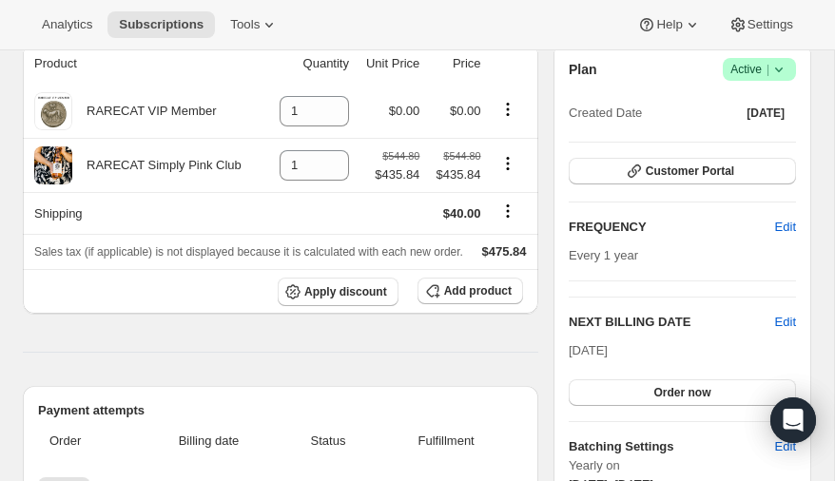
scroll to position [185, 0]
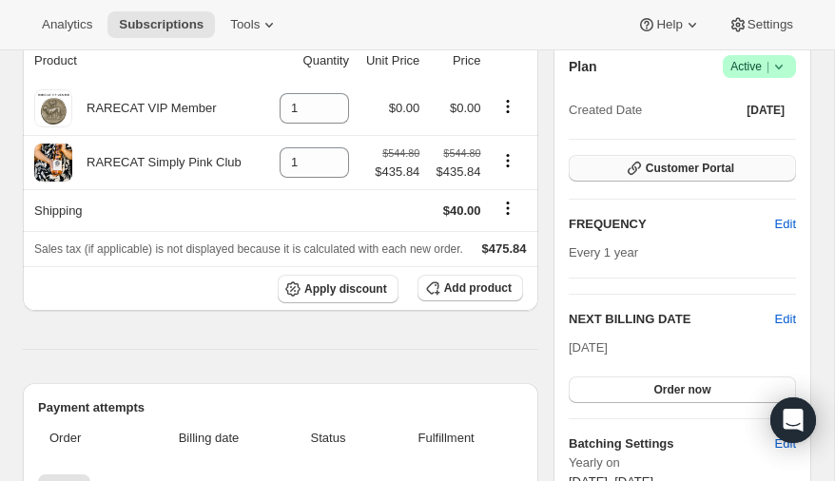
click at [677, 165] on span "Customer Portal" at bounding box center [690, 168] width 88 height 15
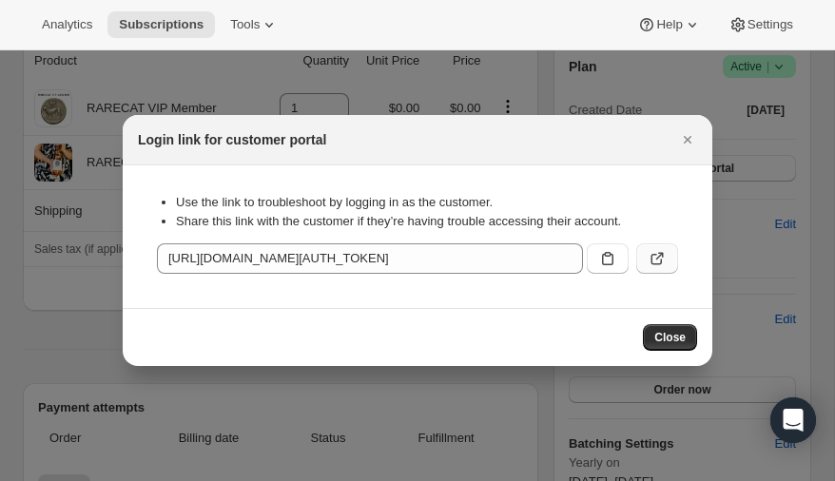
click at [658, 250] on icon ":rcr:" at bounding box center [657, 258] width 19 height 19
click at [666, 334] on span "Close" at bounding box center [669, 337] width 31 height 15
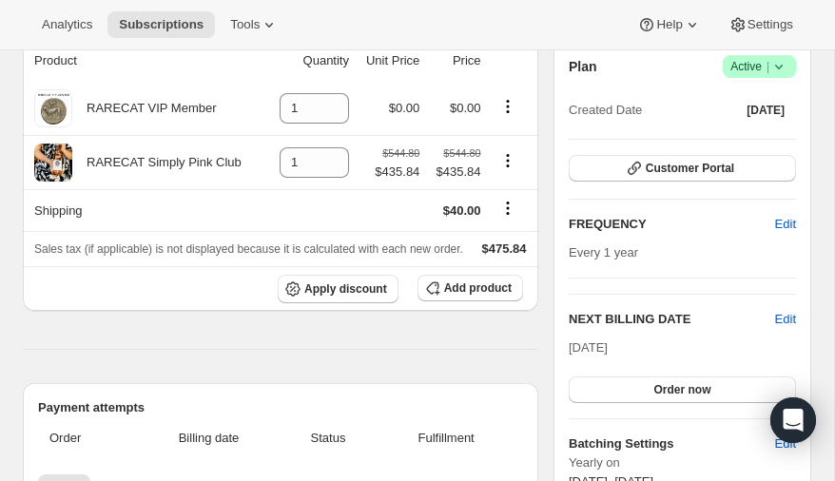
scroll to position [0, 0]
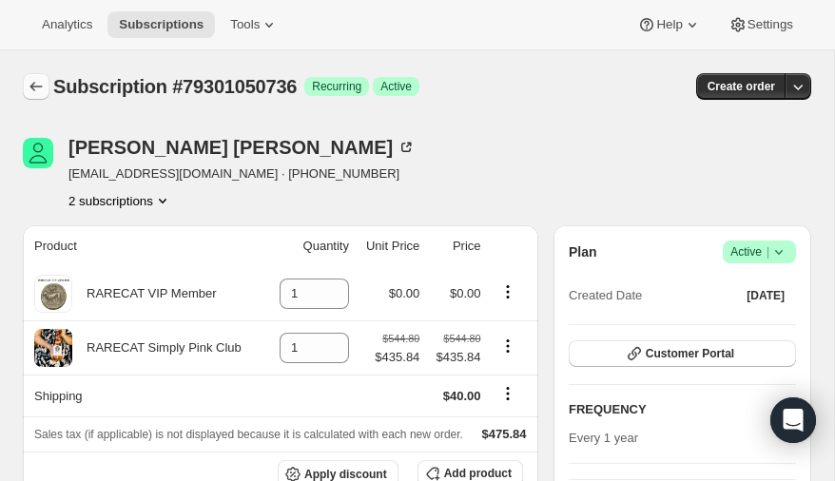
click at [35, 87] on icon "Subscriptions" at bounding box center [36, 86] width 19 height 19
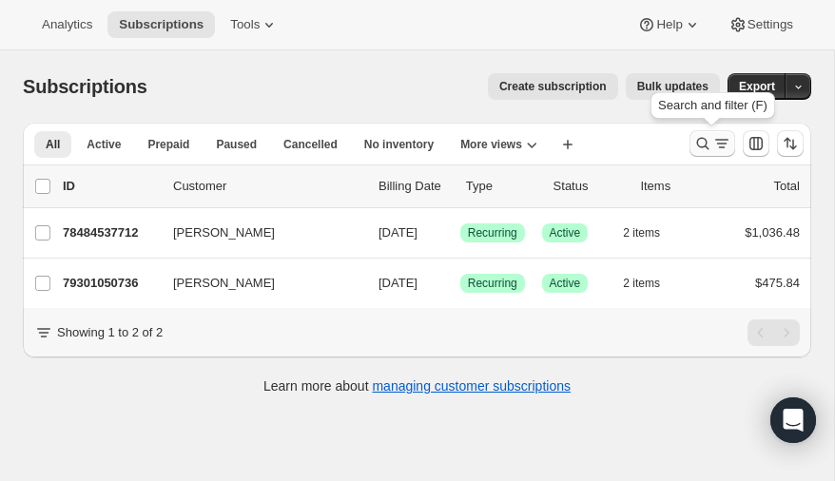
click at [707, 140] on icon "Search and filter results" at bounding box center [702, 143] width 19 height 19
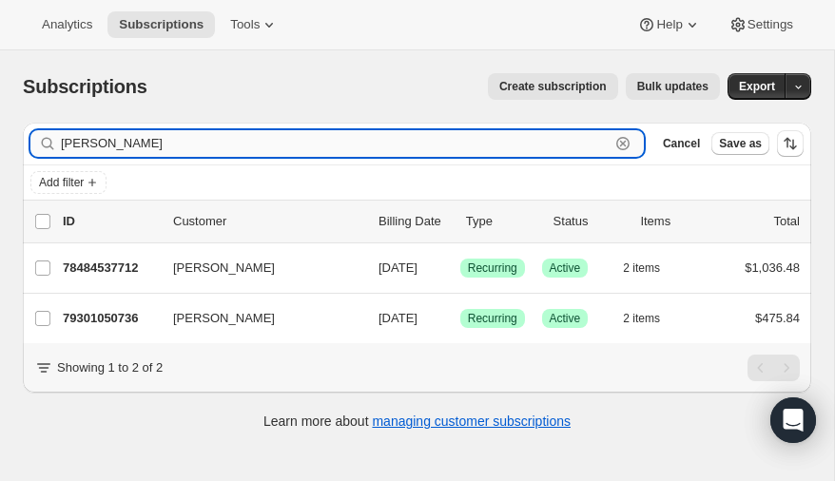
click at [176, 144] on input "[PERSON_NAME]" at bounding box center [335, 143] width 549 height 27
type input "n"
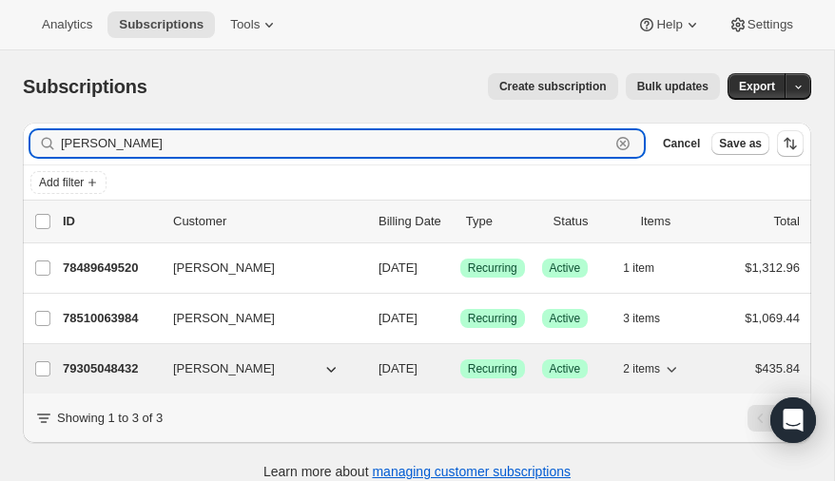
type input "[PERSON_NAME]"
click at [123, 363] on p "79305048432" at bounding box center [110, 369] width 95 height 19
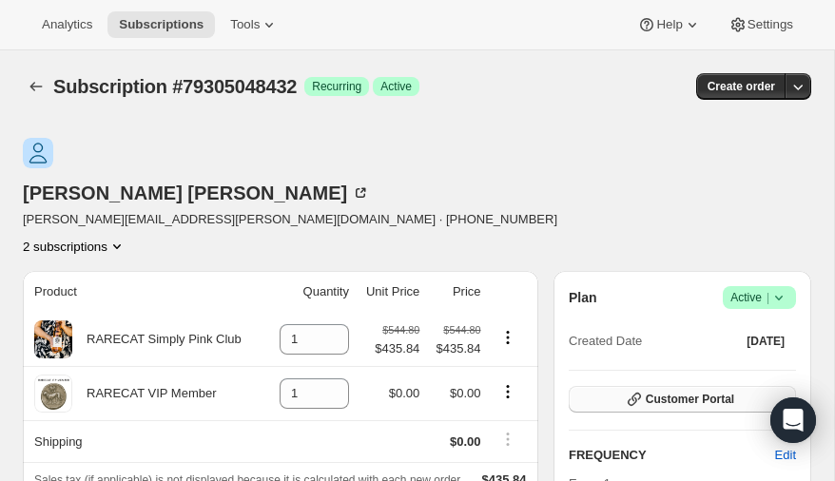
click at [672, 392] on span "Customer Portal" at bounding box center [690, 399] width 88 height 15
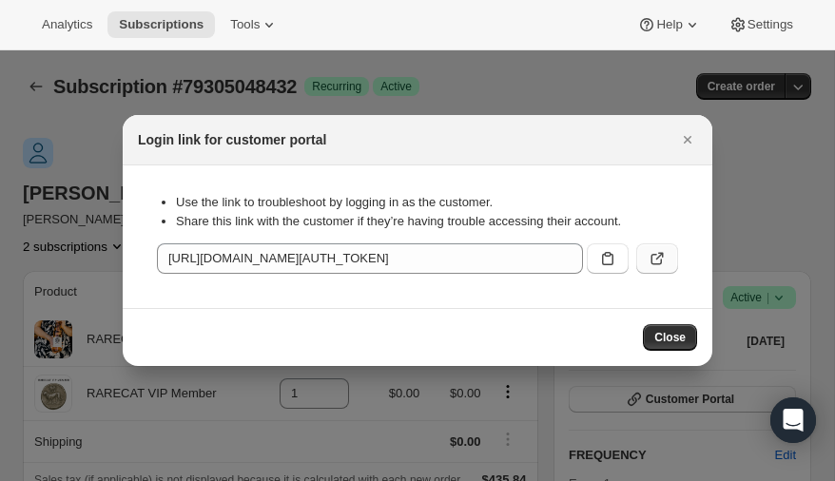
click at [660, 255] on icon ":rq0:" at bounding box center [657, 258] width 19 height 19
